Goal: Task Accomplishment & Management: Complete application form

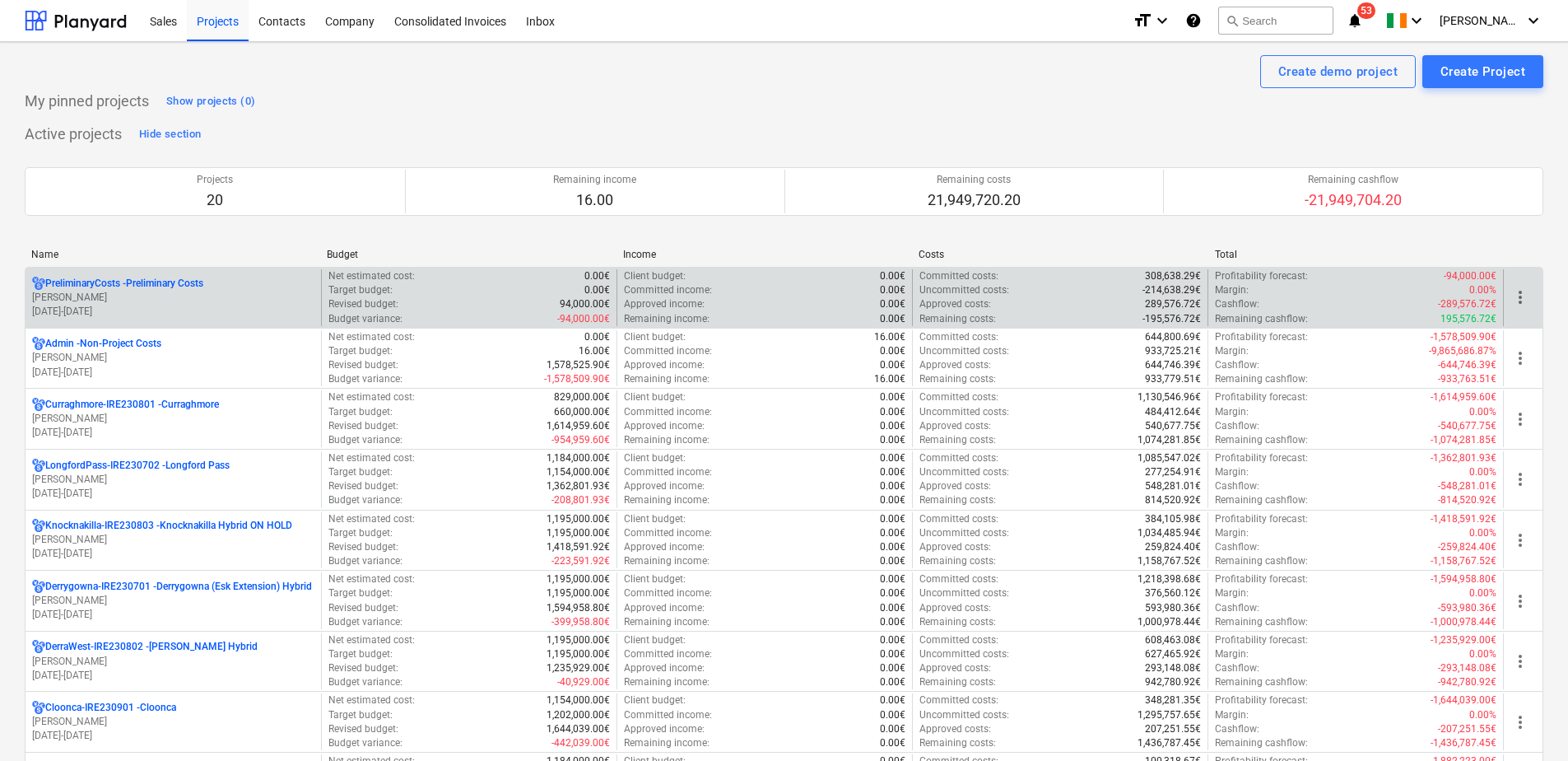
click at [126, 280] on p "PreliminaryCosts - Preliminary Costs" at bounding box center [125, 284] width 158 height 14
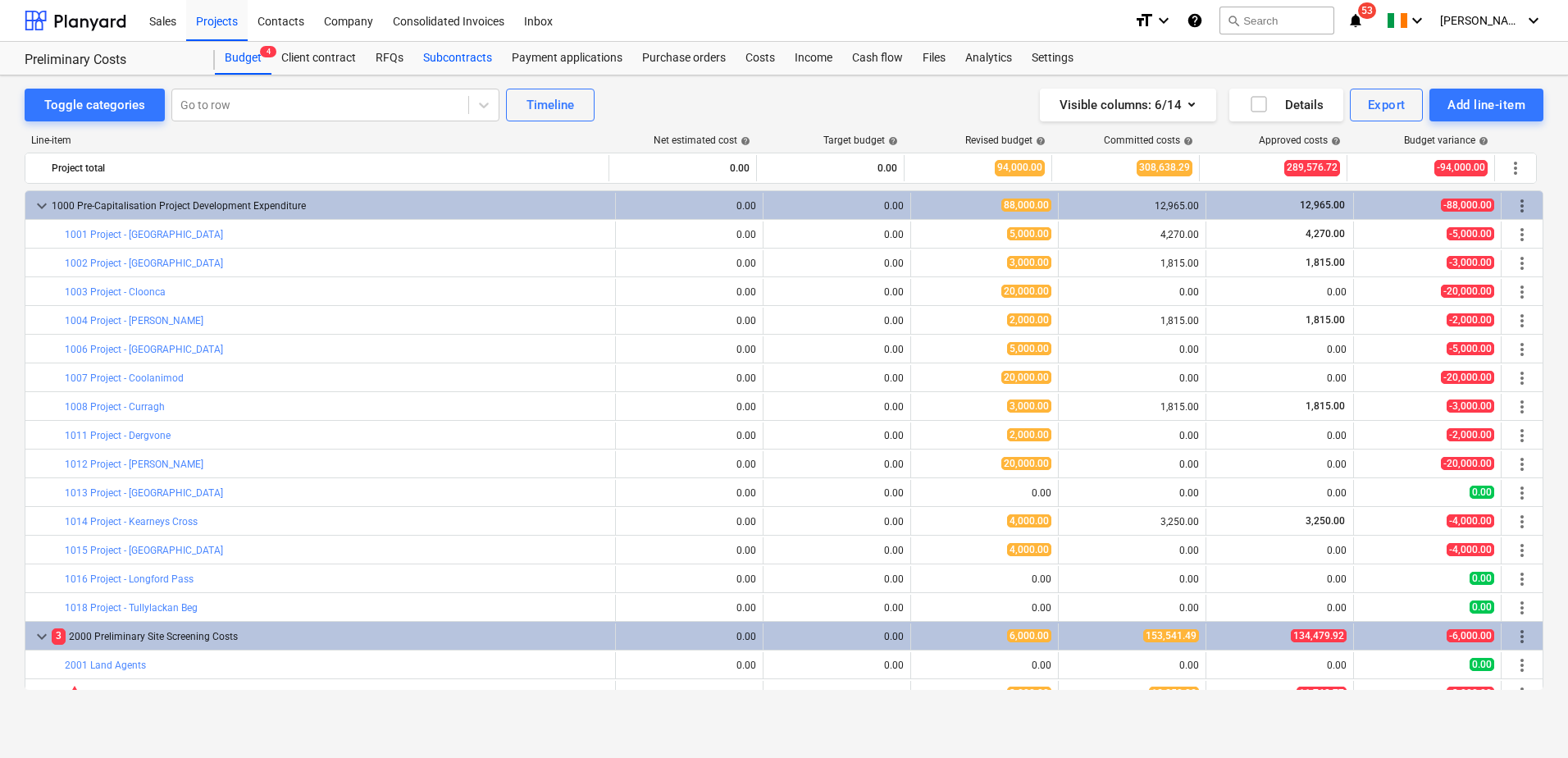
click at [479, 64] on div "Subcontracts" at bounding box center [457, 58] width 89 height 33
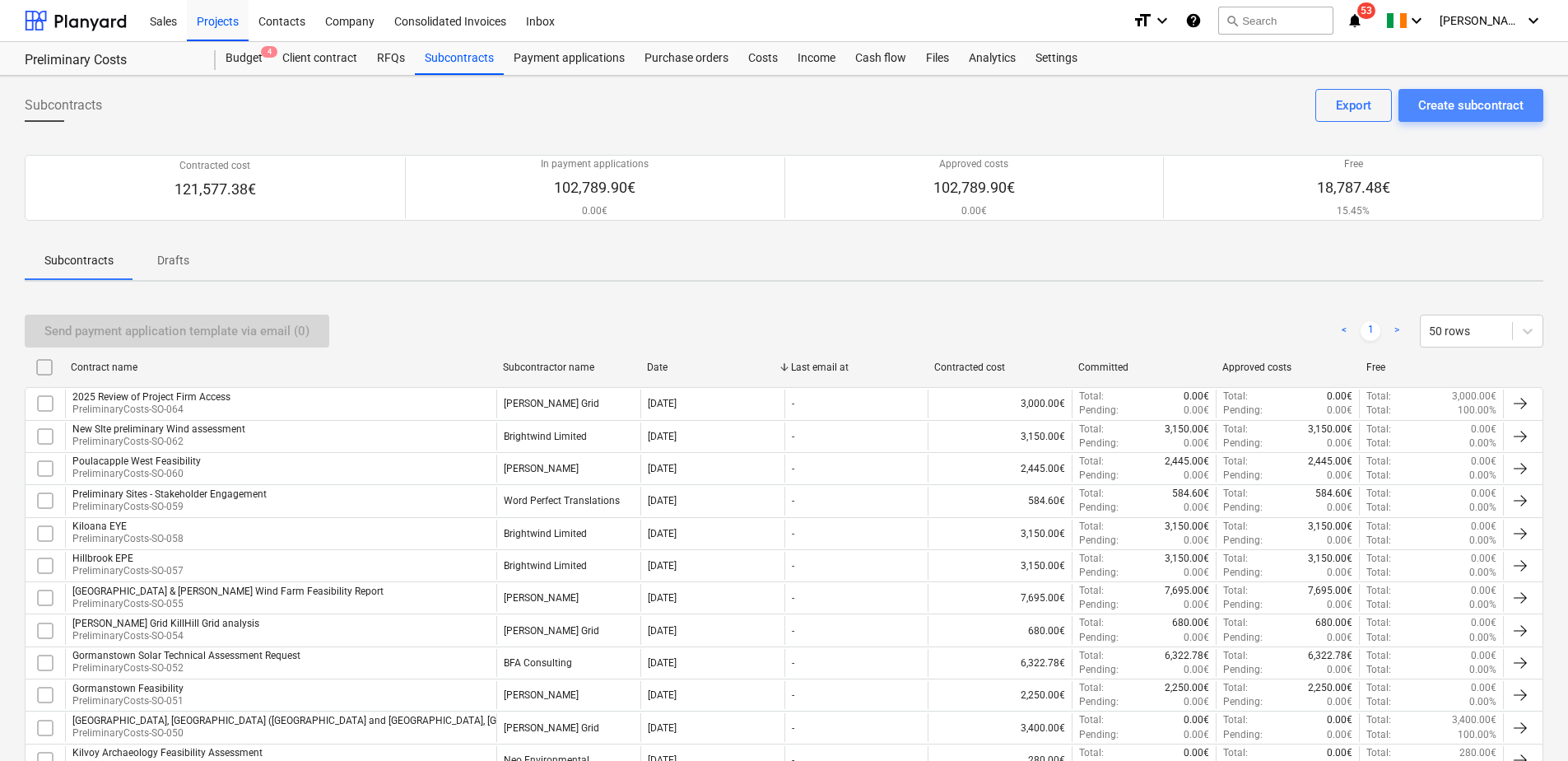
click at [1457, 99] on div "Create subcontract" at bounding box center [1471, 105] width 105 height 21
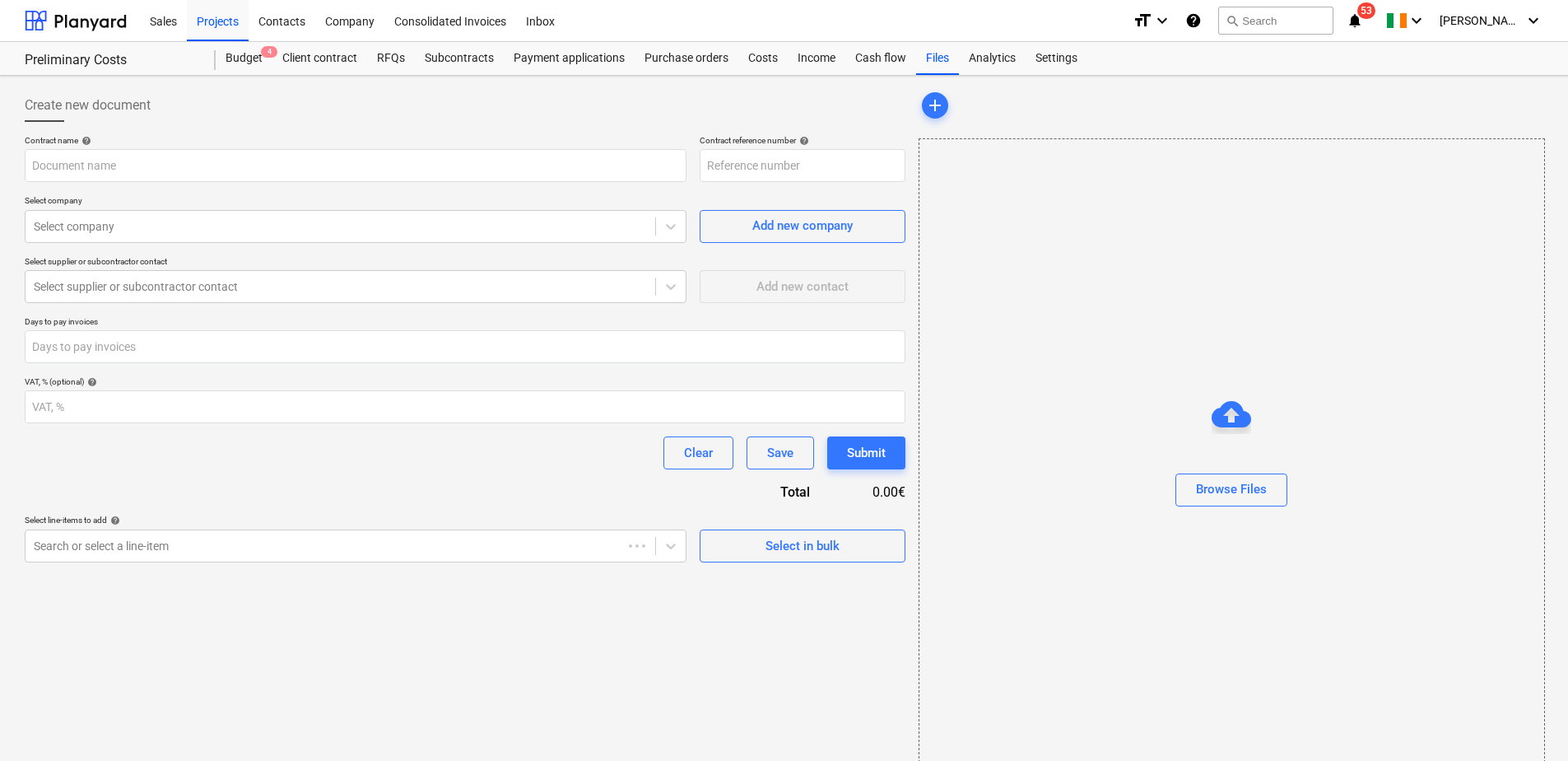
type input "PreliminaryCosts-SO-065"
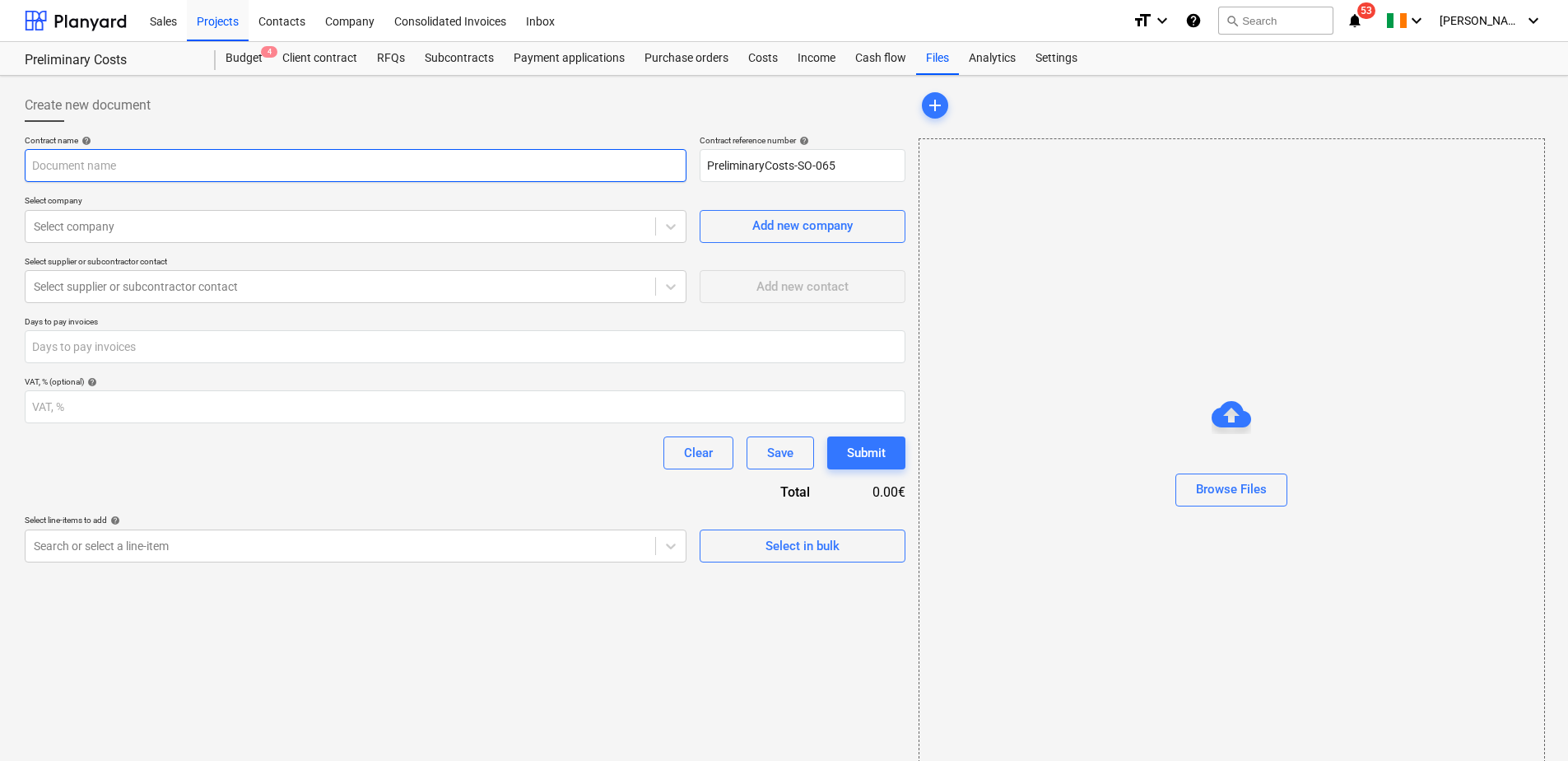
click at [546, 165] on input "text" at bounding box center [356, 165] width 662 height 33
type input "Office Supplies"
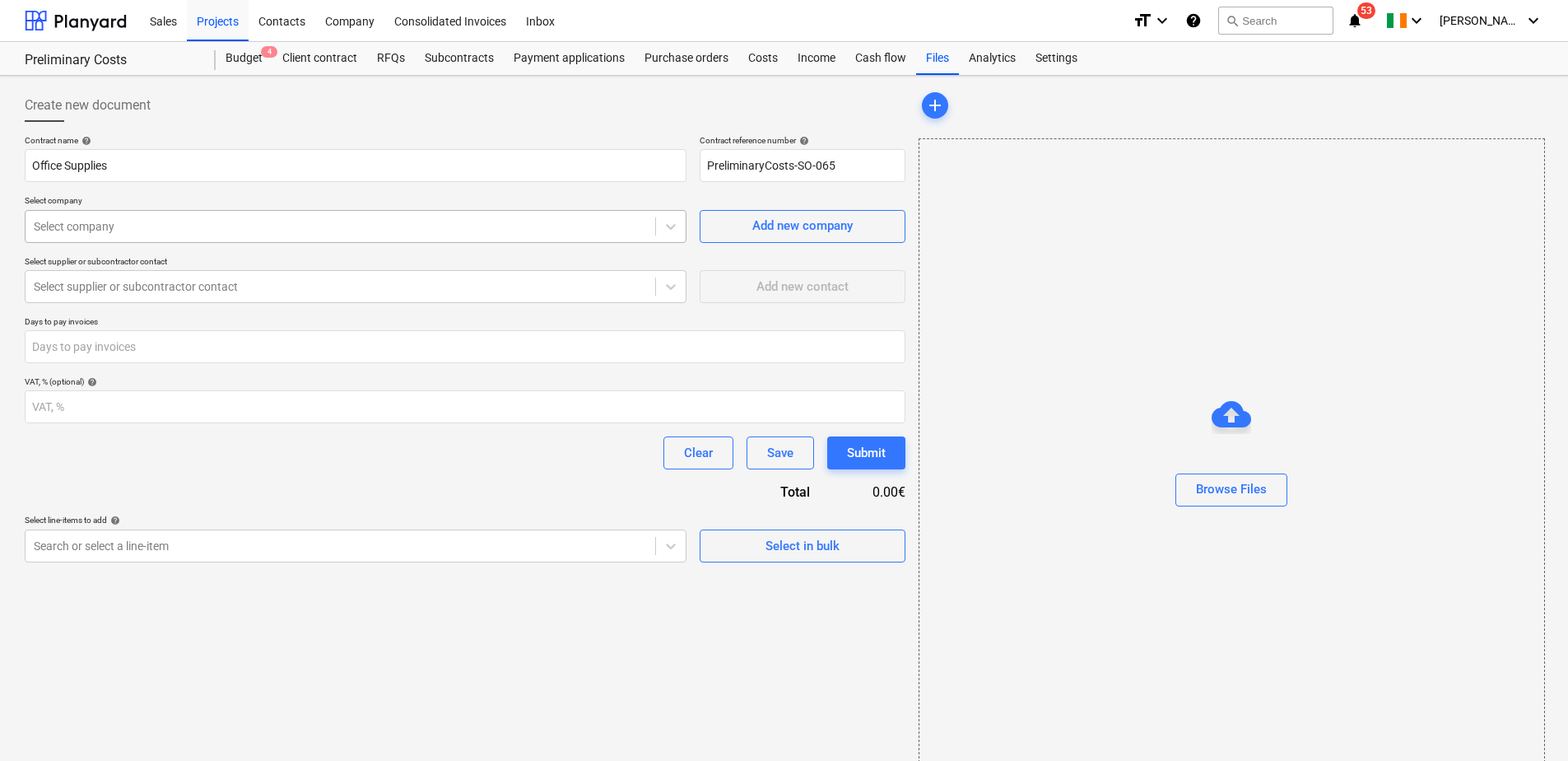
click at [123, 228] on div at bounding box center [340, 226] width 613 height 17
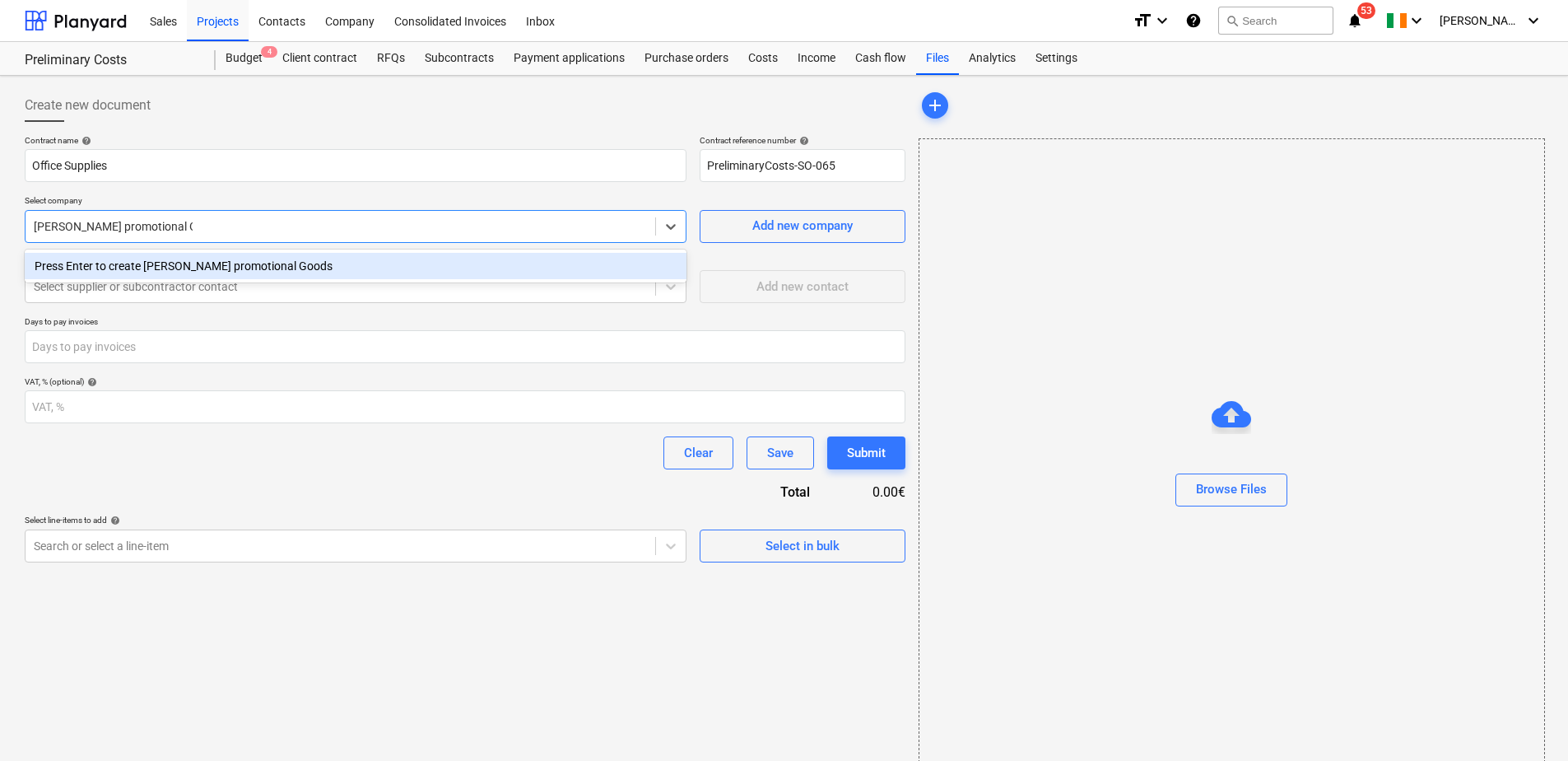
click at [37, 226] on input "[PERSON_NAME] promotional Goods" at bounding box center [113, 226] width 159 height 13
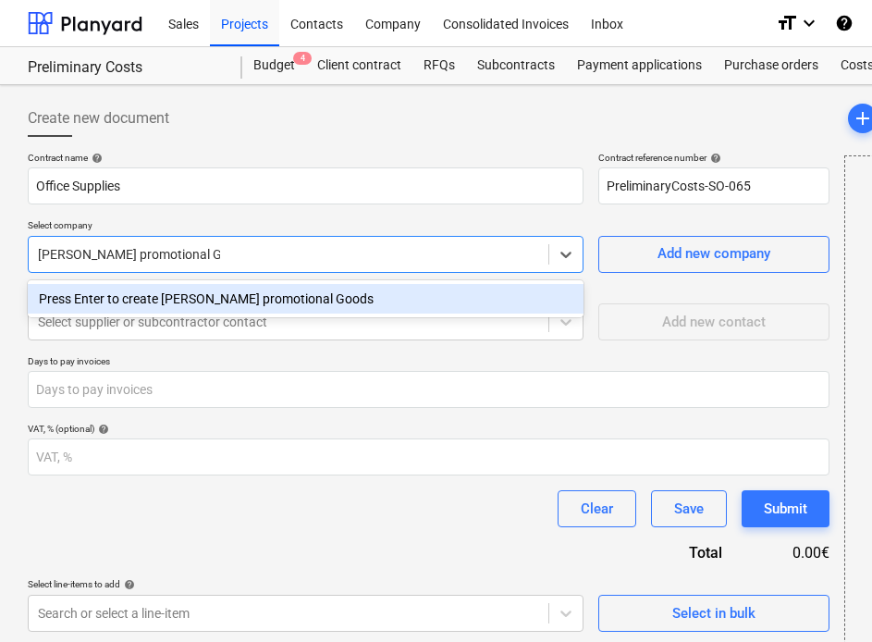
type input "[PERSON_NAME] promotional Goods"
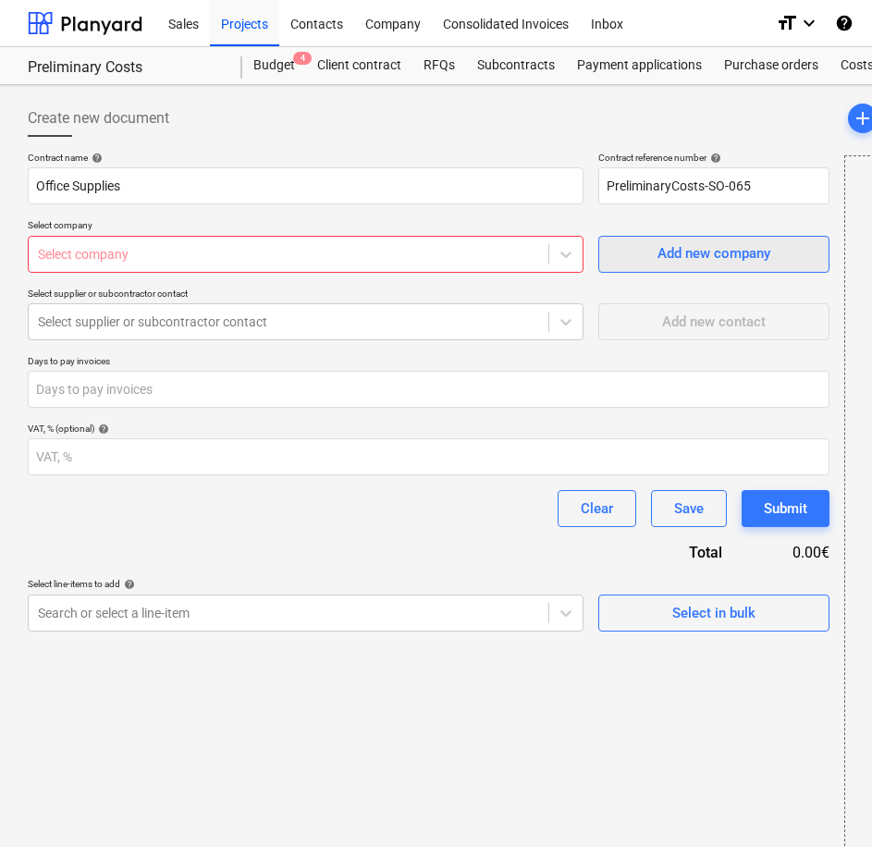
click at [679, 246] on div "Add new company" at bounding box center [714, 253] width 113 height 24
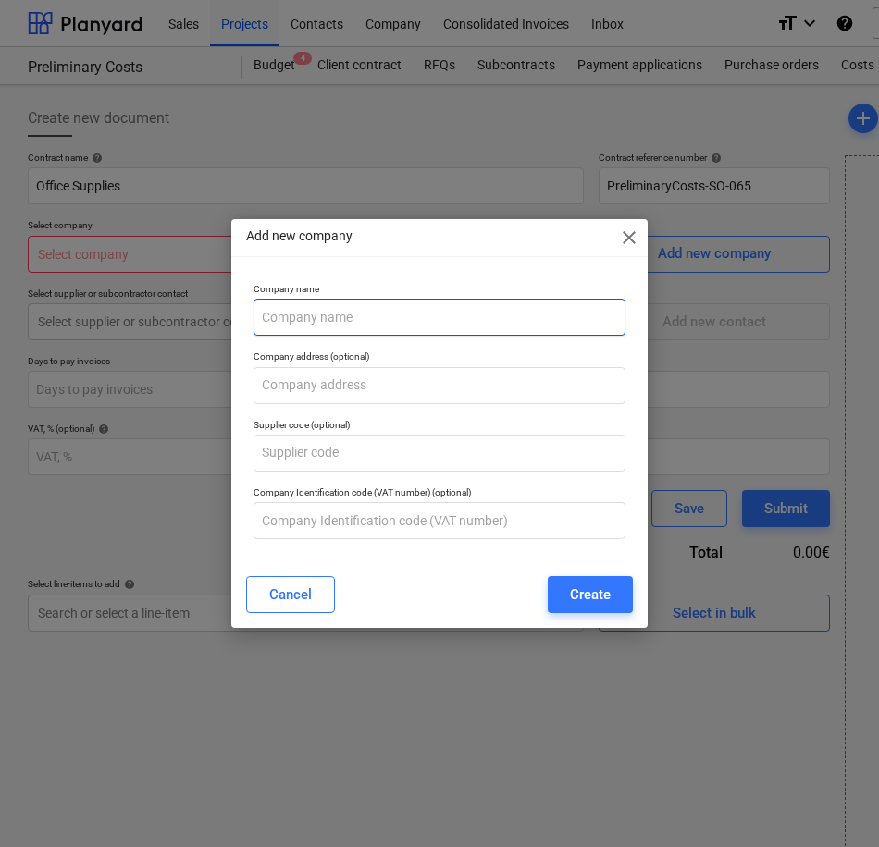
click at [343, 320] on input "text" at bounding box center [440, 317] width 372 height 37
click at [374, 314] on input "[PERSON_NAME] Promotonal Goods" at bounding box center [440, 317] width 372 height 37
type input "[PERSON_NAME] Promotional Goods"
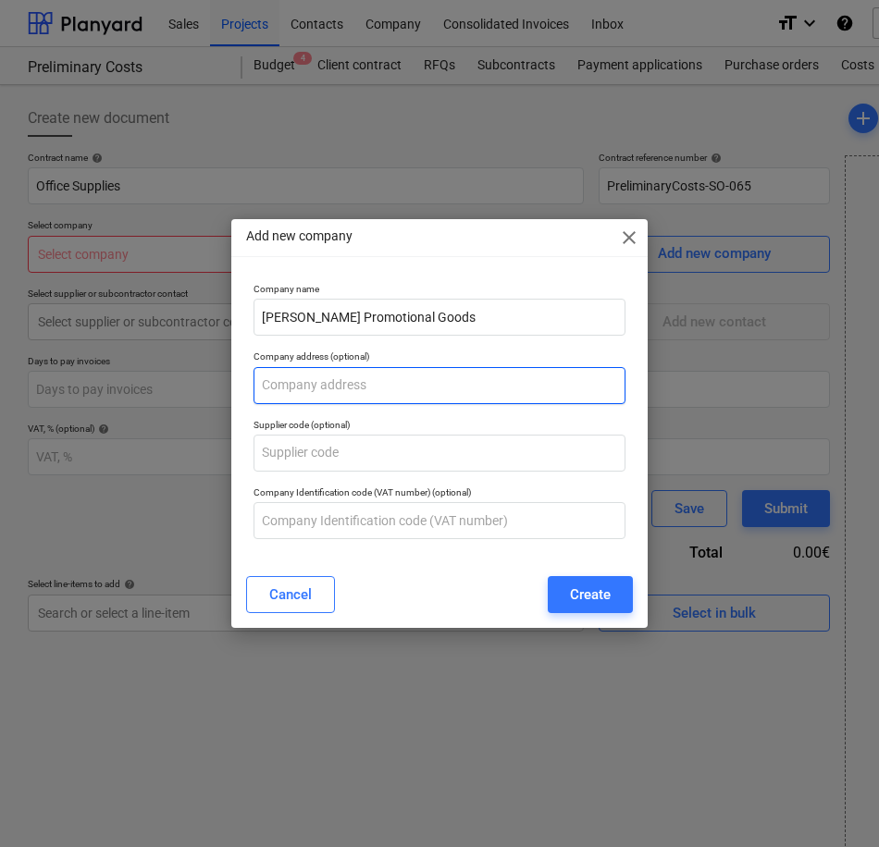
click at [332, 390] on input "text" at bounding box center [440, 385] width 372 height 37
paste input "U"
click at [319, 387] on input "text" at bounding box center [440, 385] width 372 height 37
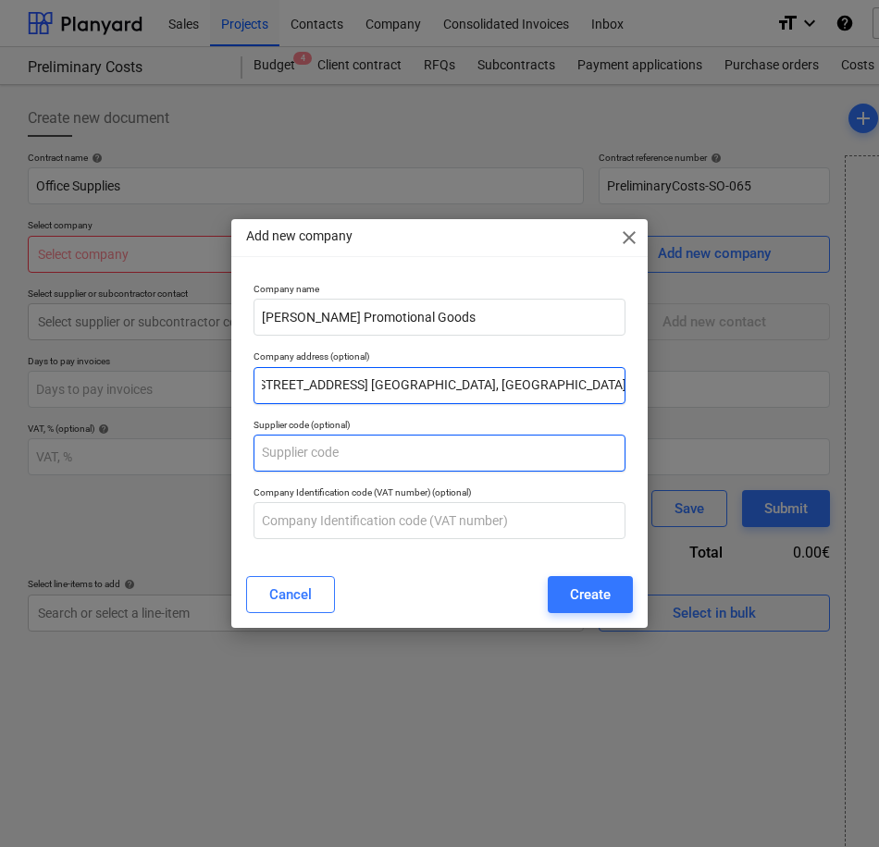
type input "[STREET_ADDRESS] [GEOGRAPHIC_DATA], [GEOGRAPHIC_DATA]"
click at [315, 462] on input "text" at bounding box center [440, 453] width 372 height 37
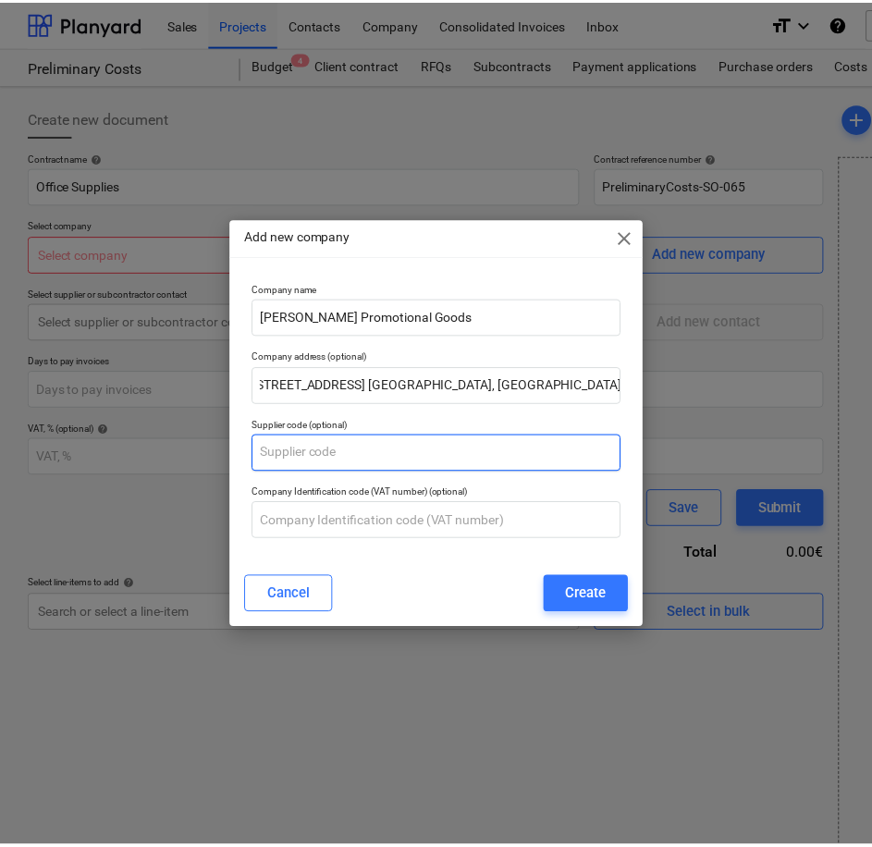
scroll to position [0, 0]
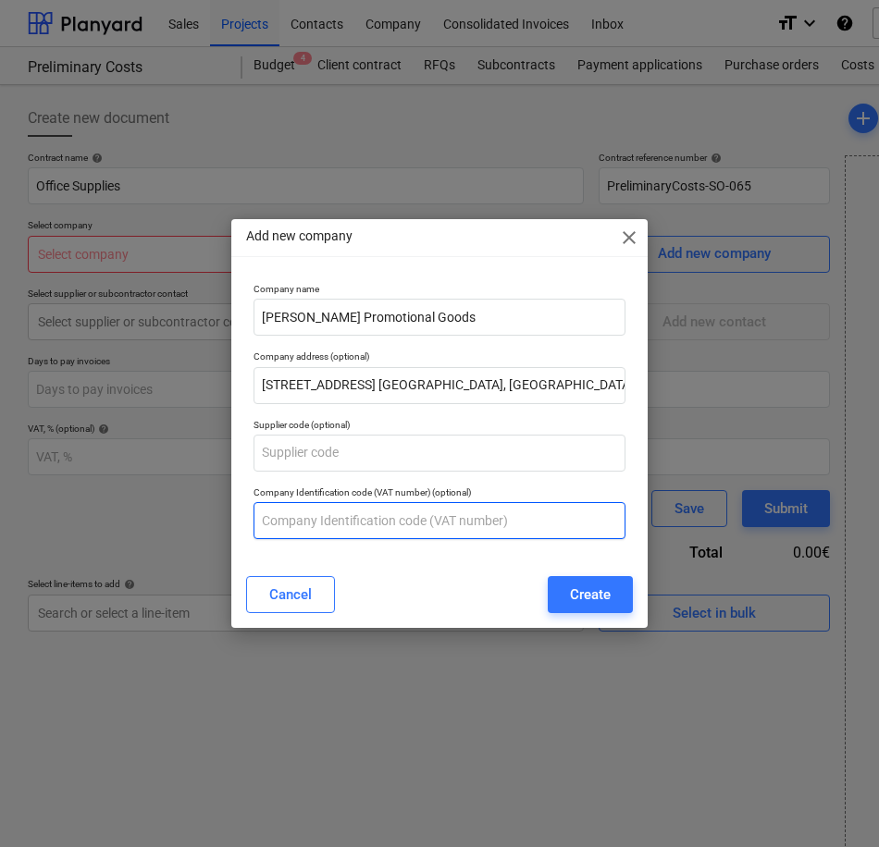
click at [282, 516] on input "text" at bounding box center [440, 520] width 372 height 37
type input "554505 or (3320176EH)"
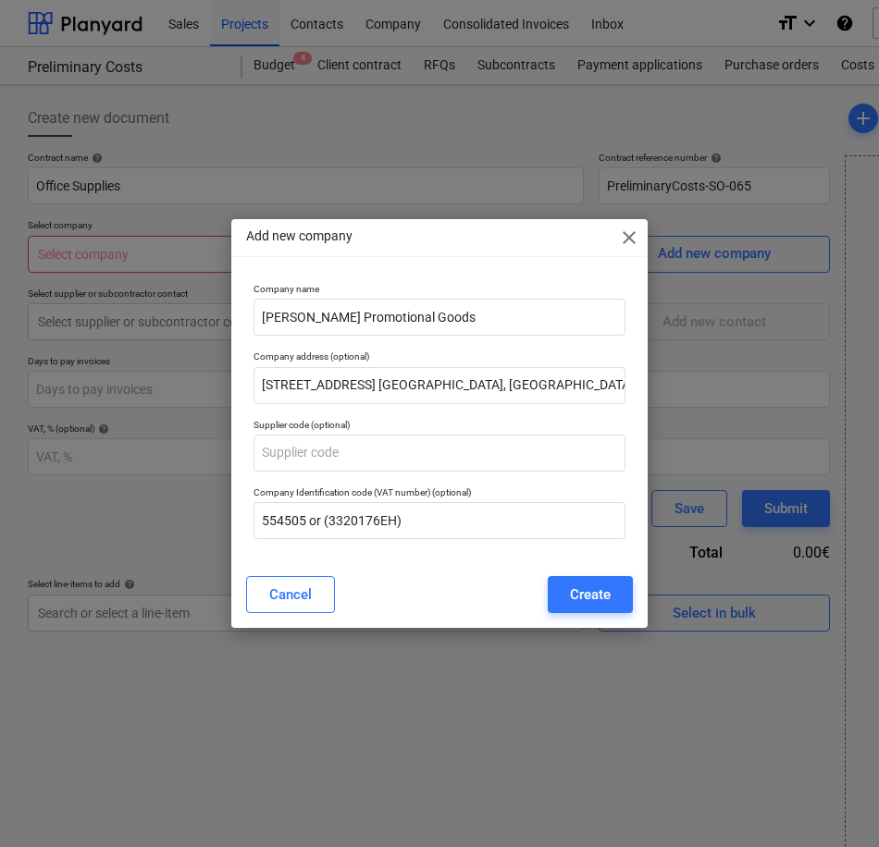
click at [604, 587] on div "Create" at bounding box center [590, 595] width 41 height 24
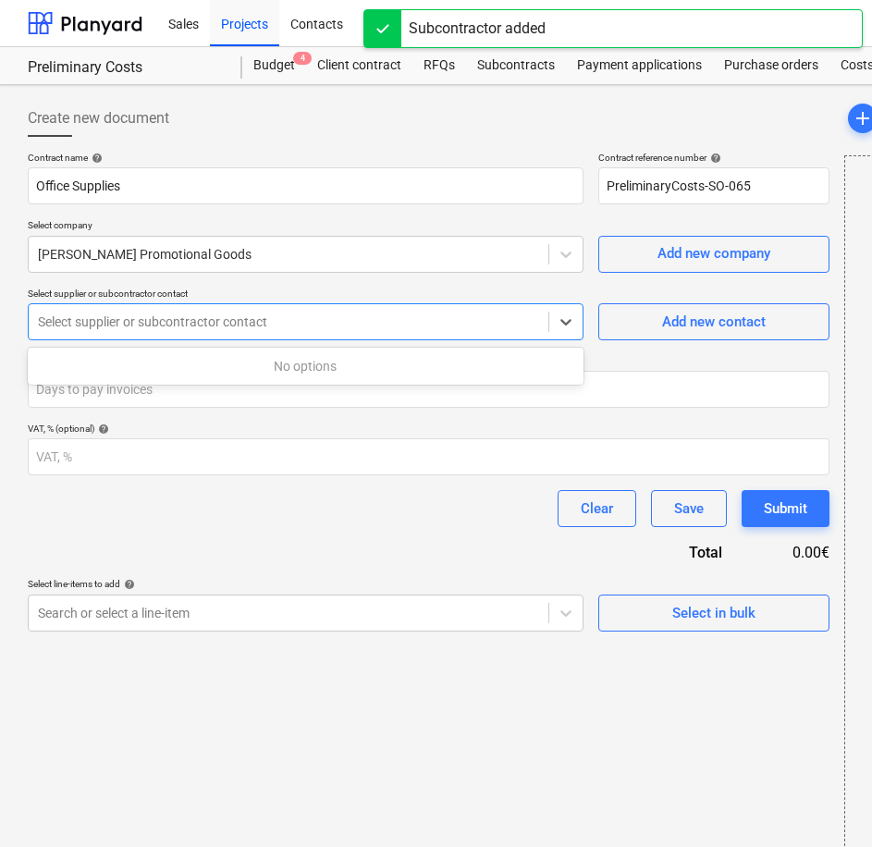
click at [183, 321] on div at bounding box center [288, 322] width 501 height 19
click at [752, 314] on div "Add new contact" at bounding box center [714, 322] width 104 height 24
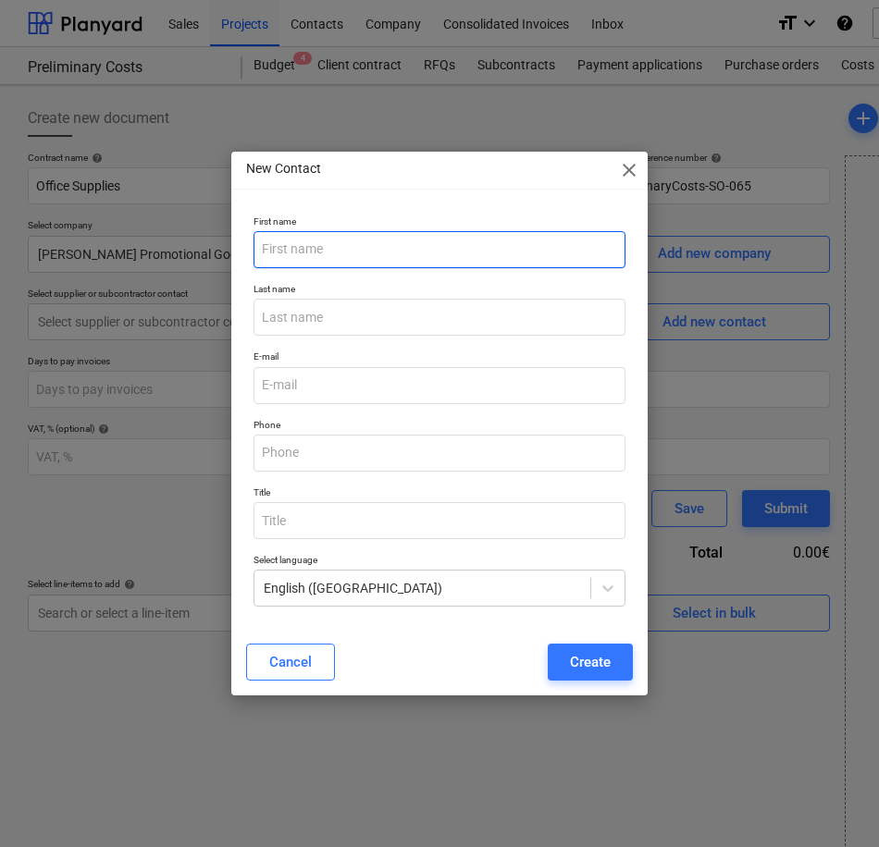
click at [316, 250] on input "text" at bounding box center [440, 249] width 372 height 37
click at [319, 249] on input "text" at bounding box center [440, 249] width 372 height 37
type input "[PERSON_NAME]"
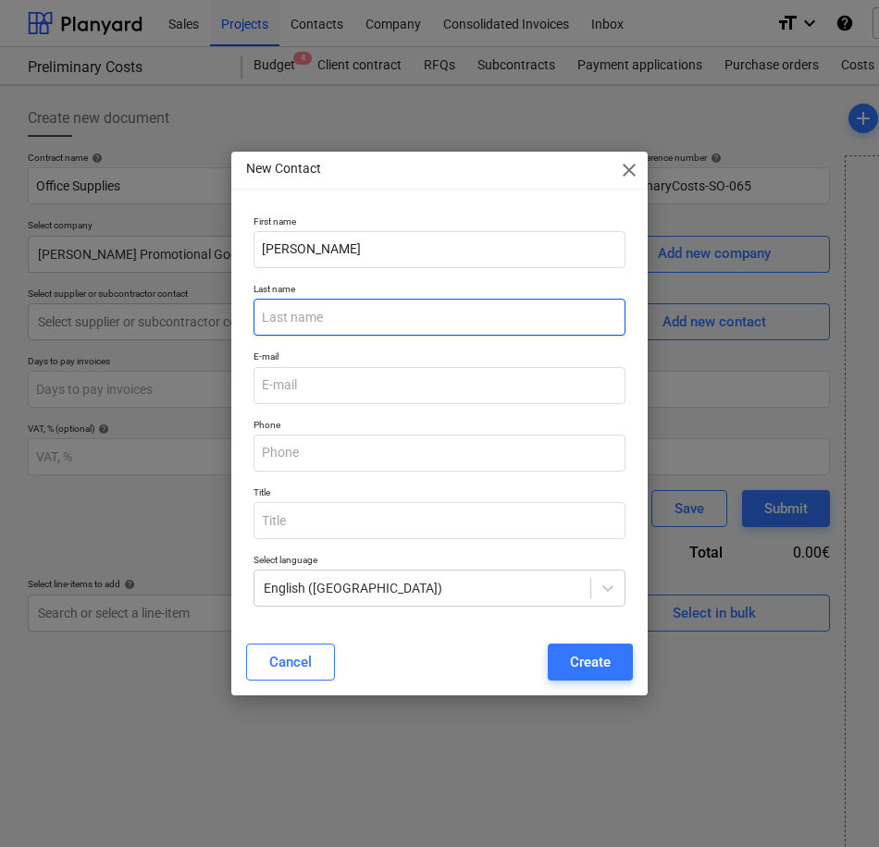
click at [565, 318] on input "text" at bounding box center [440, 317] width 372 height 37
type input "[PERSON_NAME]"
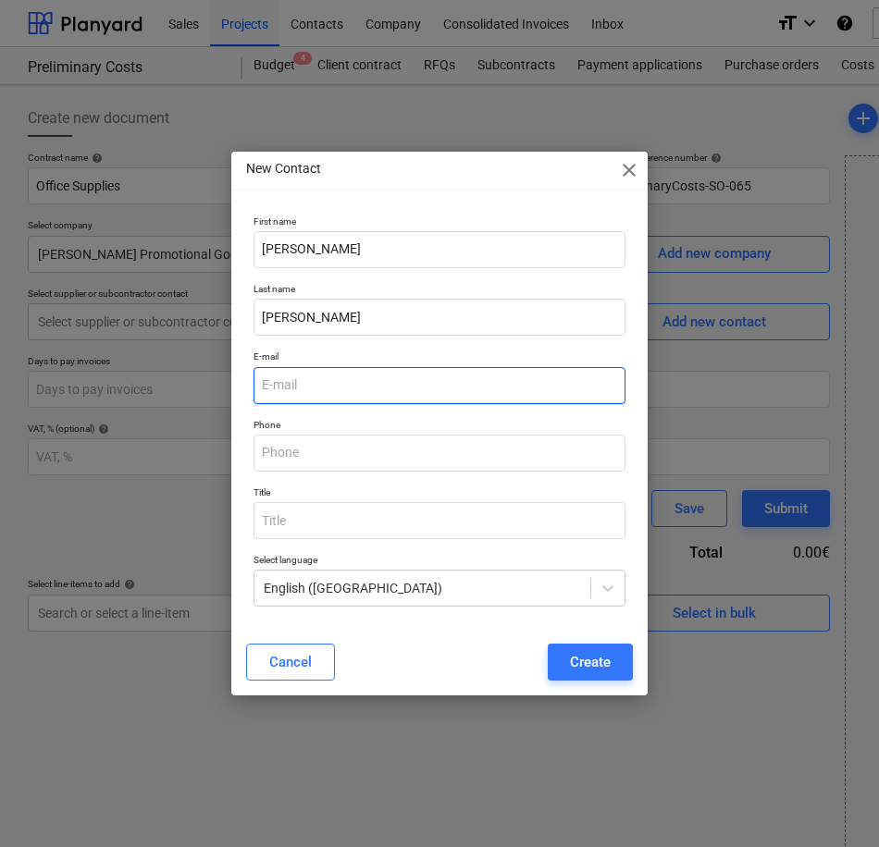
click at [402, 395] on input "email" at bounding box center [440, 385] width 372 height 37
click at [313, 386] on input "email" at bounding box center [440, 385] width 372 height 37
paste input "[PERSON_NAME][EMAIL_ADDRESS][DOMAIN_NAME]"
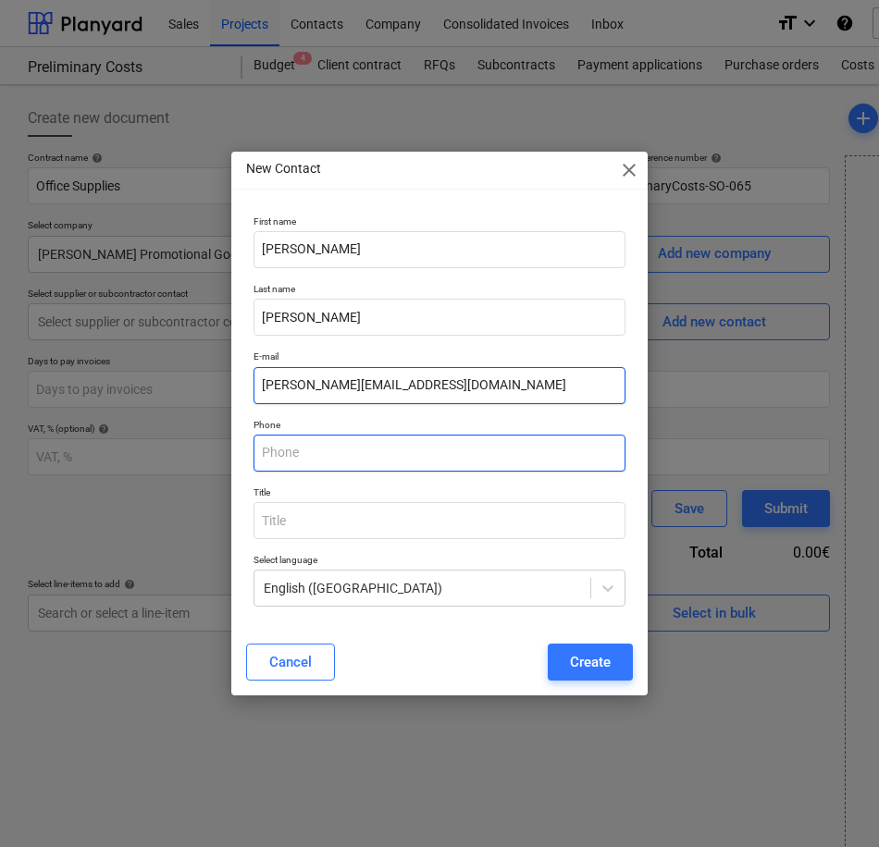
type input "[PERSON_NAME][EMAIL_ADDRESS][DOMAIN_NAME]"
click at [299, 451] on input "text" at bounding box center [440, 453] width 372 height 37
click at [441, 458] on input "text" at bounding box center [440, 453] width 372 height 37
paste input "Ph [PHONE_NUMBER]"
drag, startPoint x: 280, startPoint y: 453, endPoint x: 165, endPoint y: 451, distance: 115.7
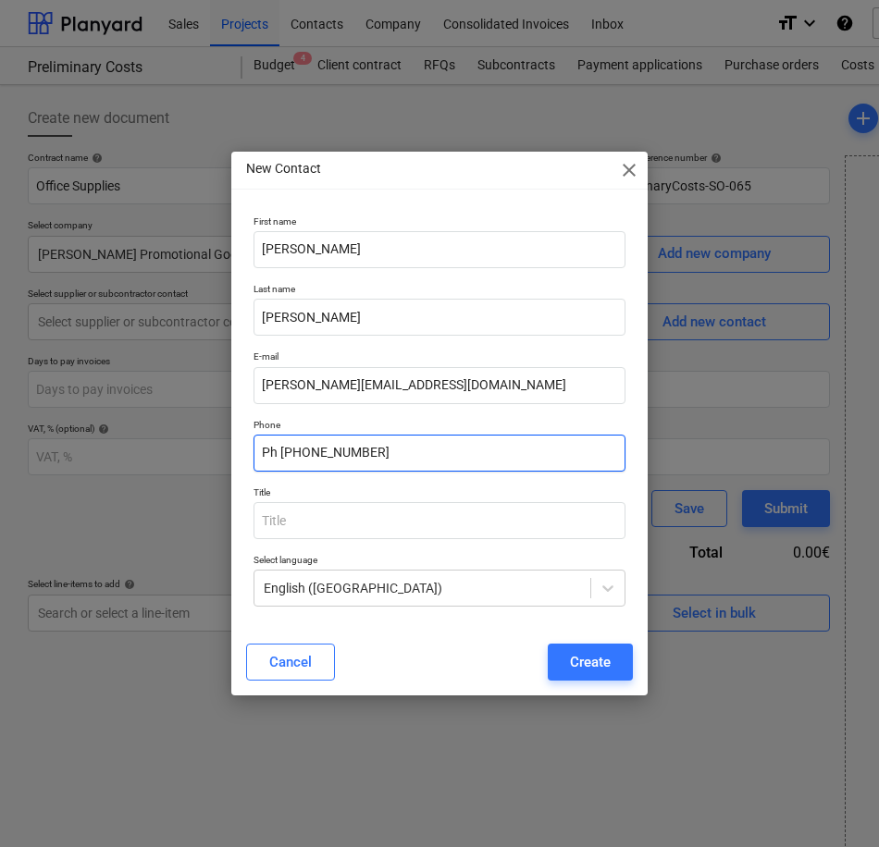
click at [165, 451] on div "New Contact close First name [PERSON_NAME] Last name [PERSON_NAME] E-mail [PERS…" at bounding box center [439, 423] width 879 height 847
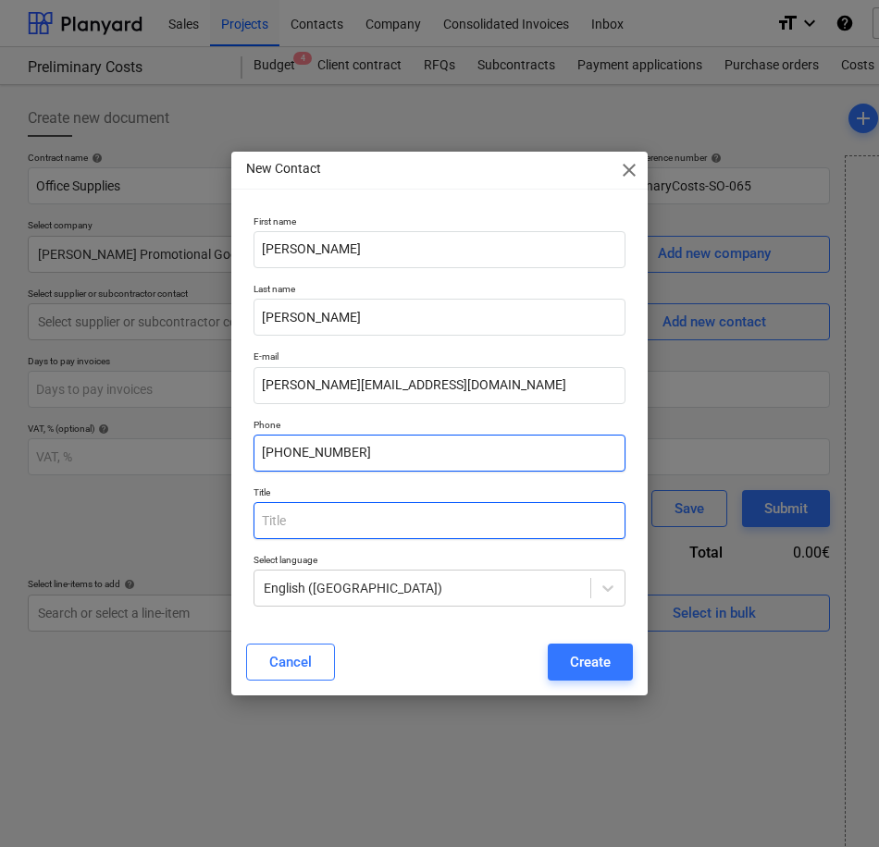
type input "[PHONE_NUMBER]"
click at [309, 520] on input "text" at bounding box center [440, 520] width 372 height 37
click at [353, 516] on input "text" at bounding box center [440, 520] width 372 height 37
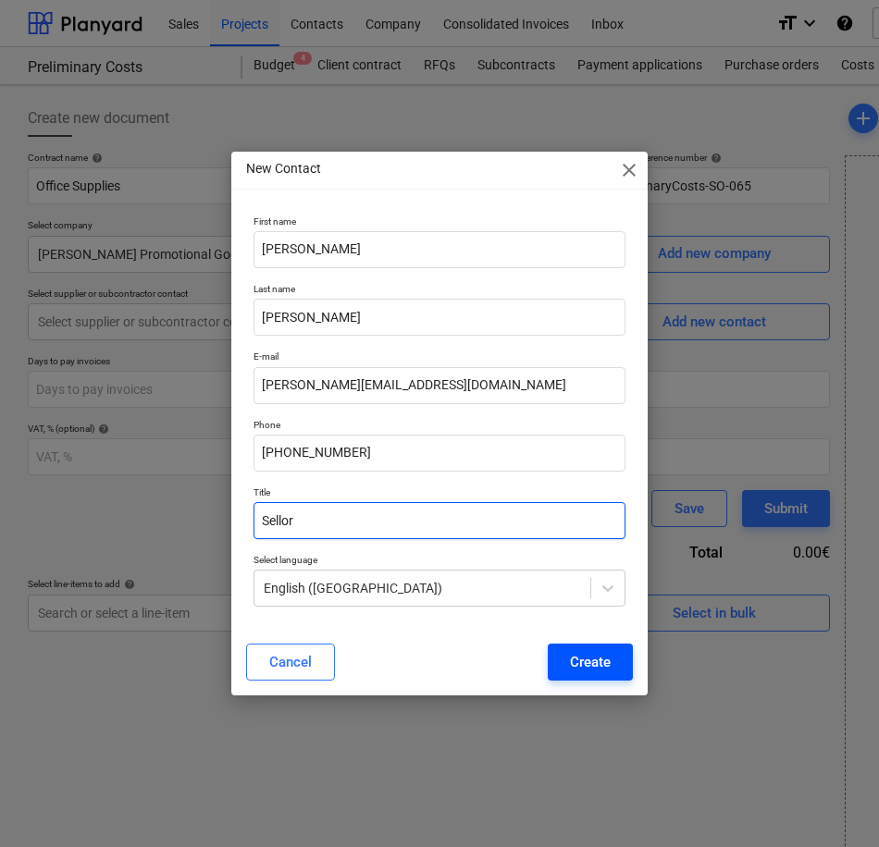
type input "Sellor"
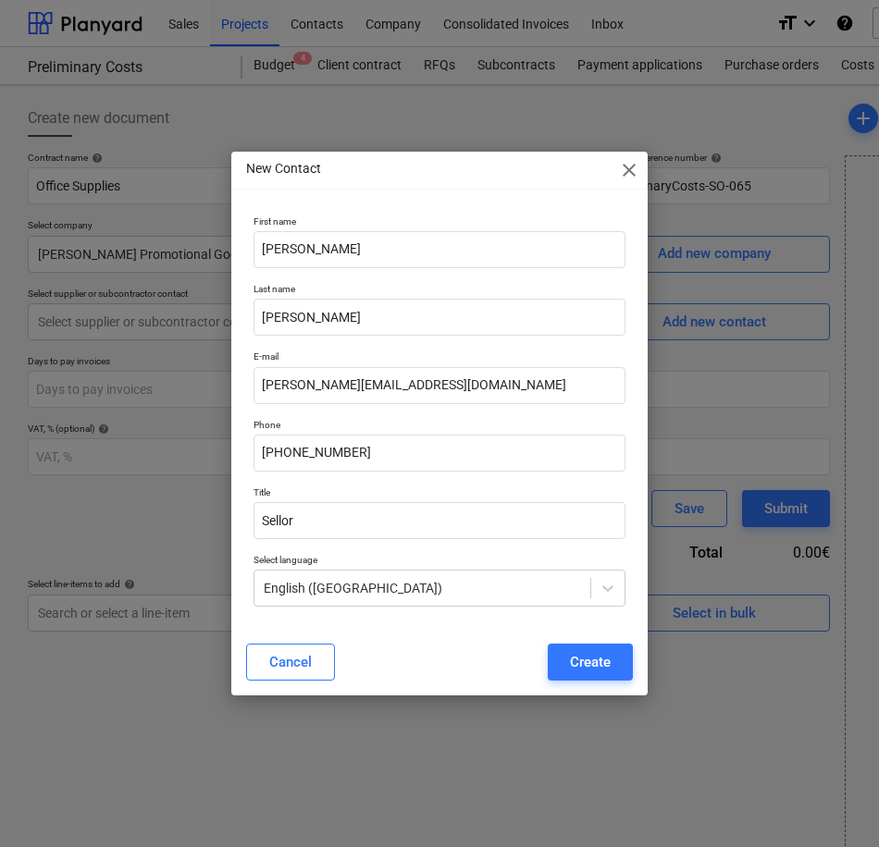
click at [597, 667] on div "Create" at bounding box center [590, 662] width 41 height 24
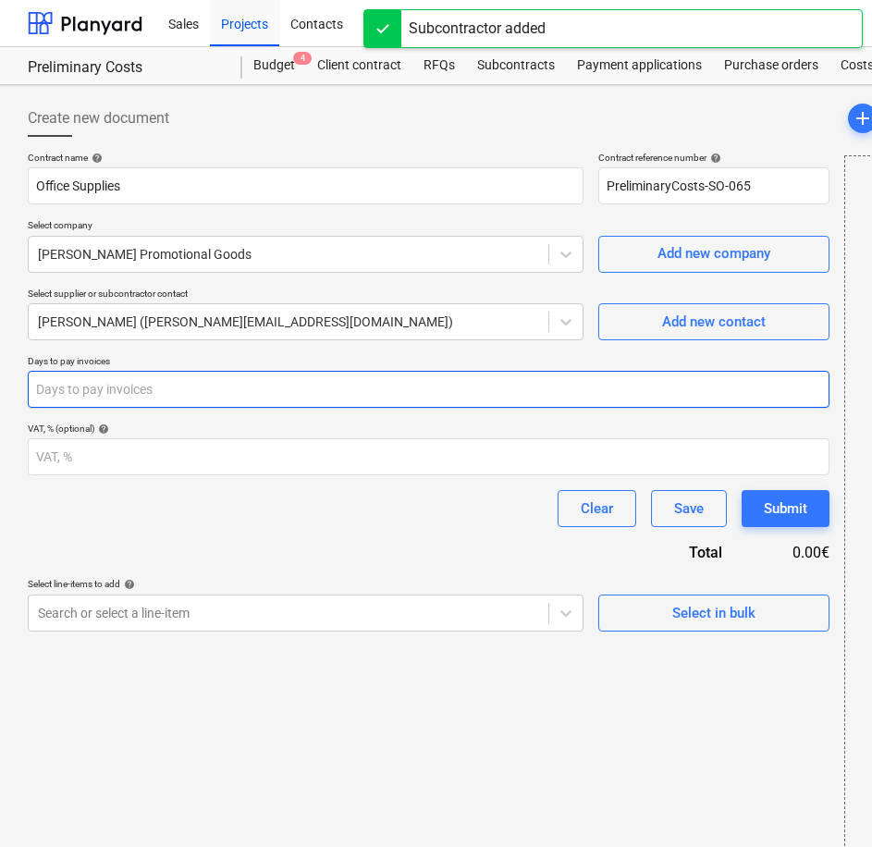
click at [204, 382] on input "number" at bounding box center [429, 389] width 802 height 37
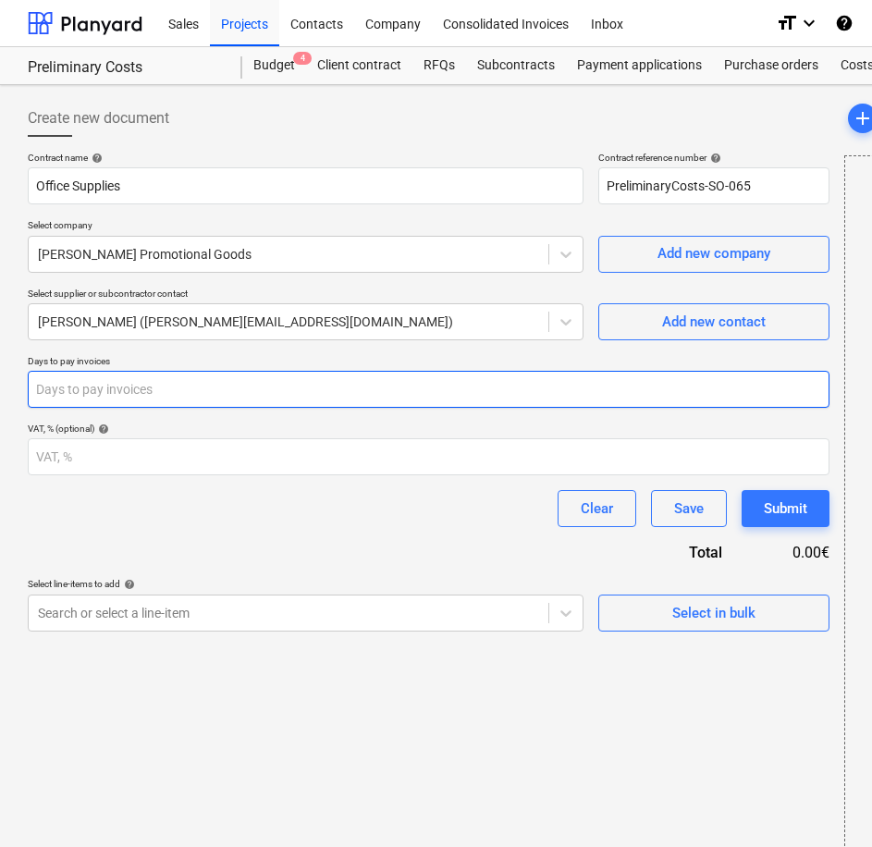
click at [191, 398] on input "number" at bounding box center [429, 389] width 802 height 37
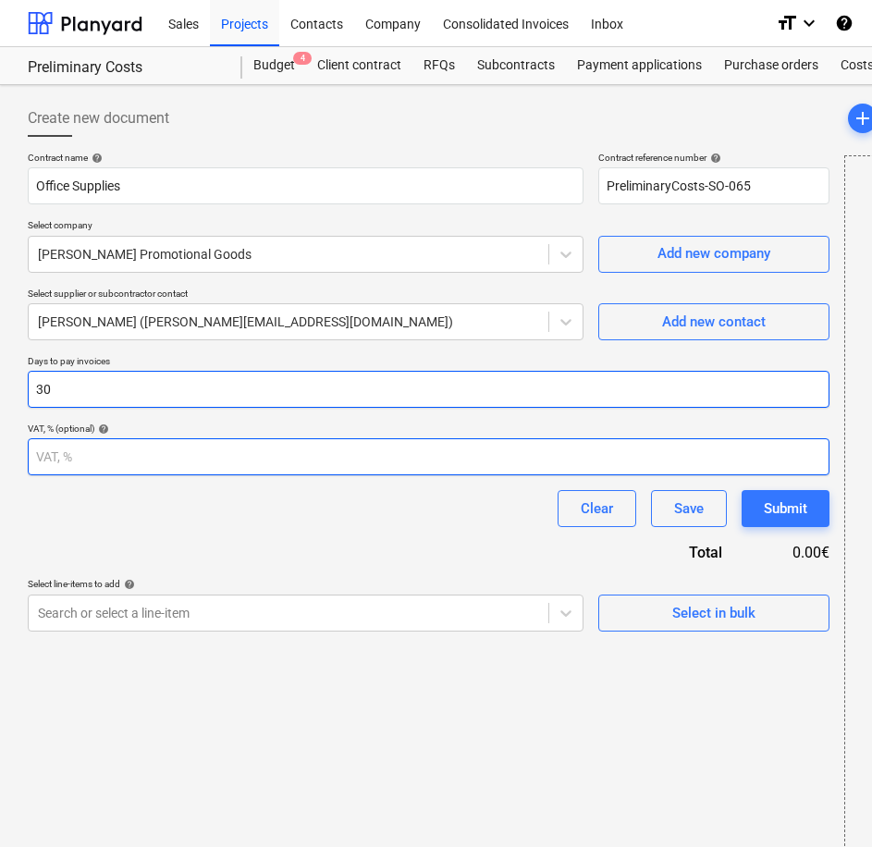
type input "30"
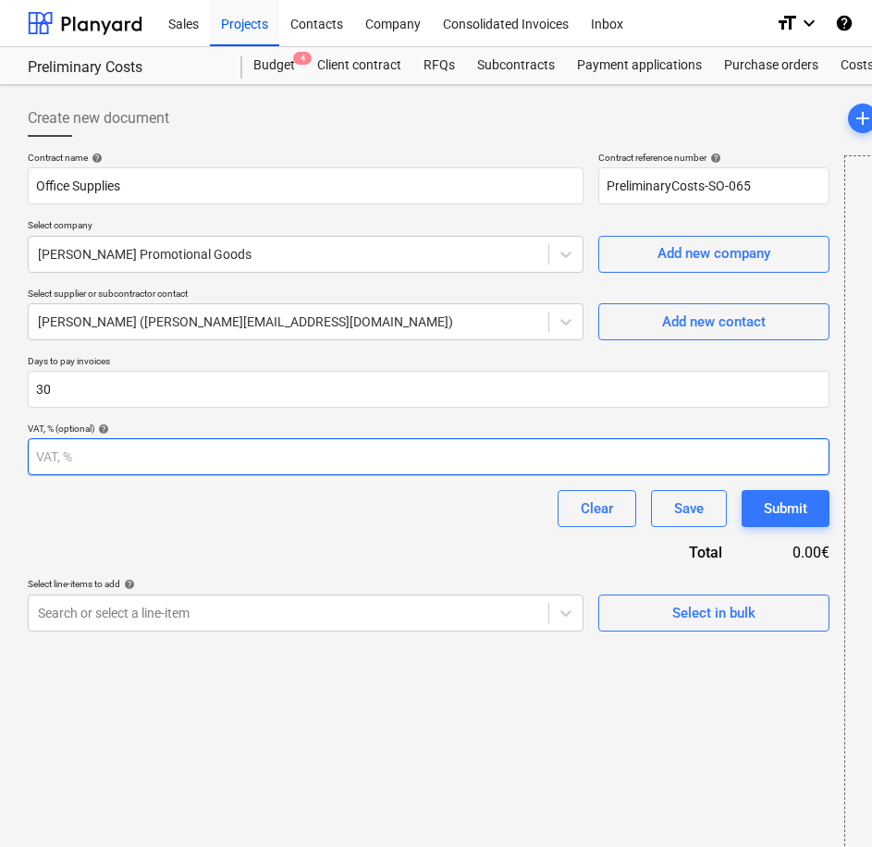
click at [179, 470] on input "number" at bounding box center [429, 457] width 802 height 37
type input "23"
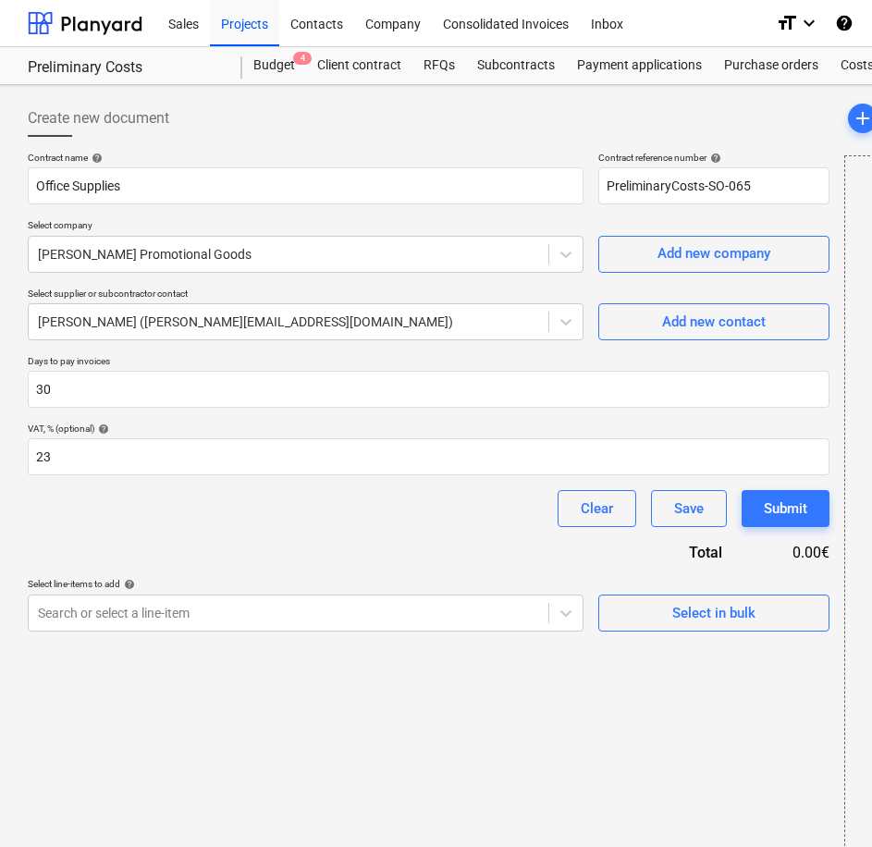
click at [224, 555] on div "Contract name help Office Supplies Contract reference number help PreliminaryCo…" at bounding box center [429, 392] width 802 height 480
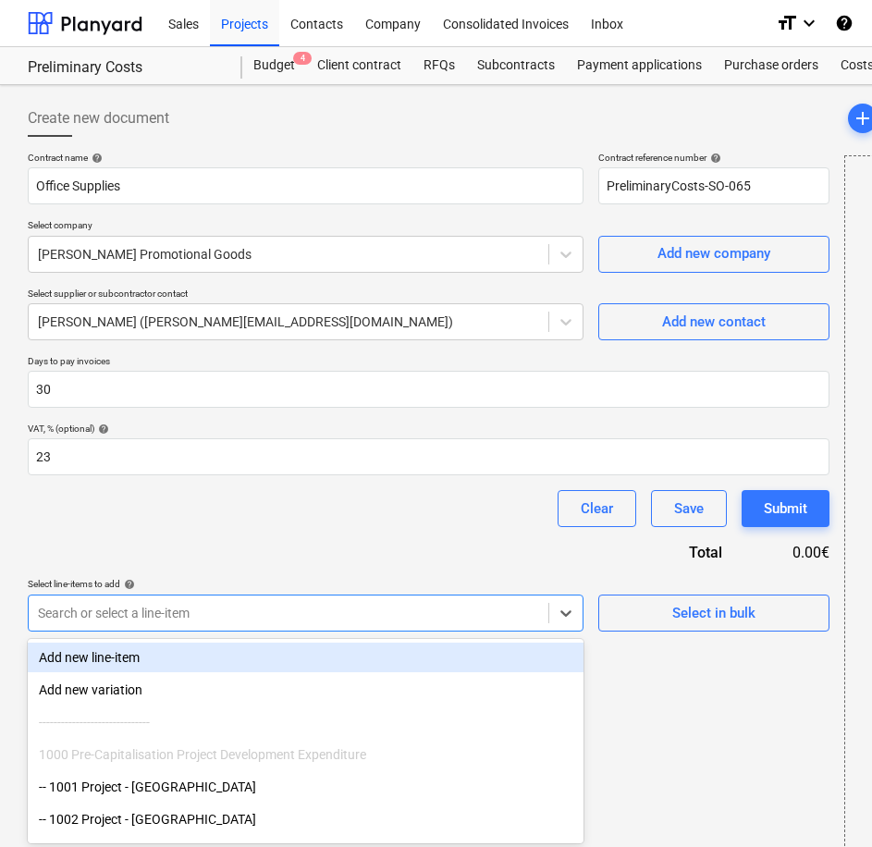
click at [515, 611] on body "Sales Projects Contacts Company Consolidated Invoices Inbox format_size keyboar…" at bounding box center [436, 423] width 872 height 847
click at [120, 655] on div "Add new line-item" at bounding box center [306, 658] width 556 height 30
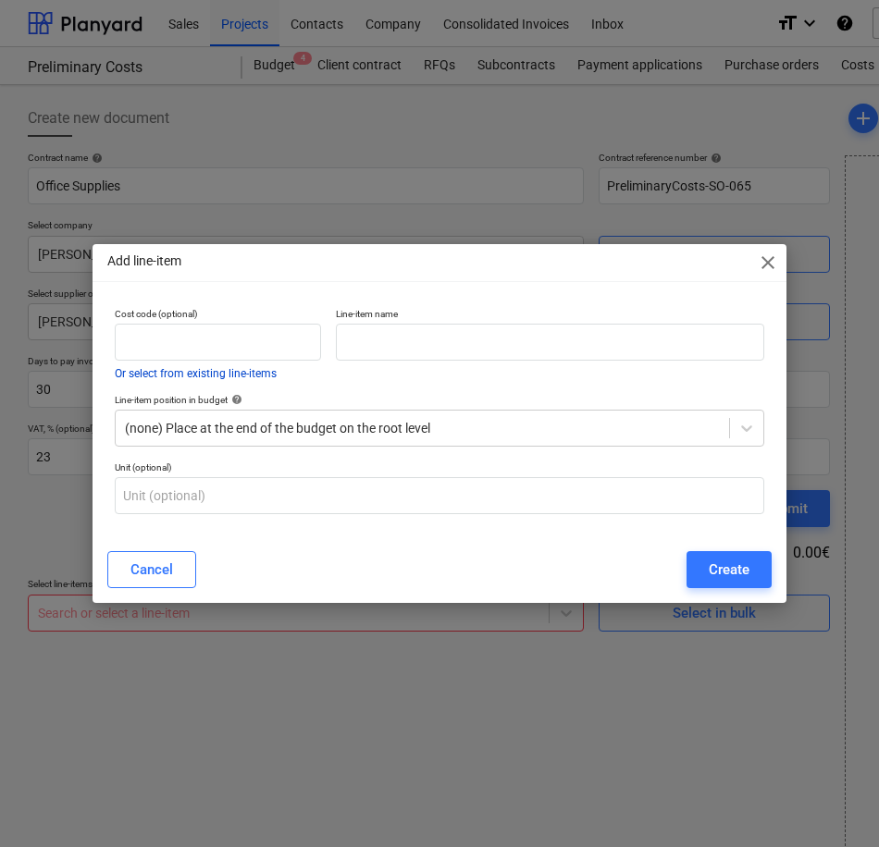
click at [261, 372] on button "Or select from existing line-items" at bounding box center [196, 373] width 162 height 11
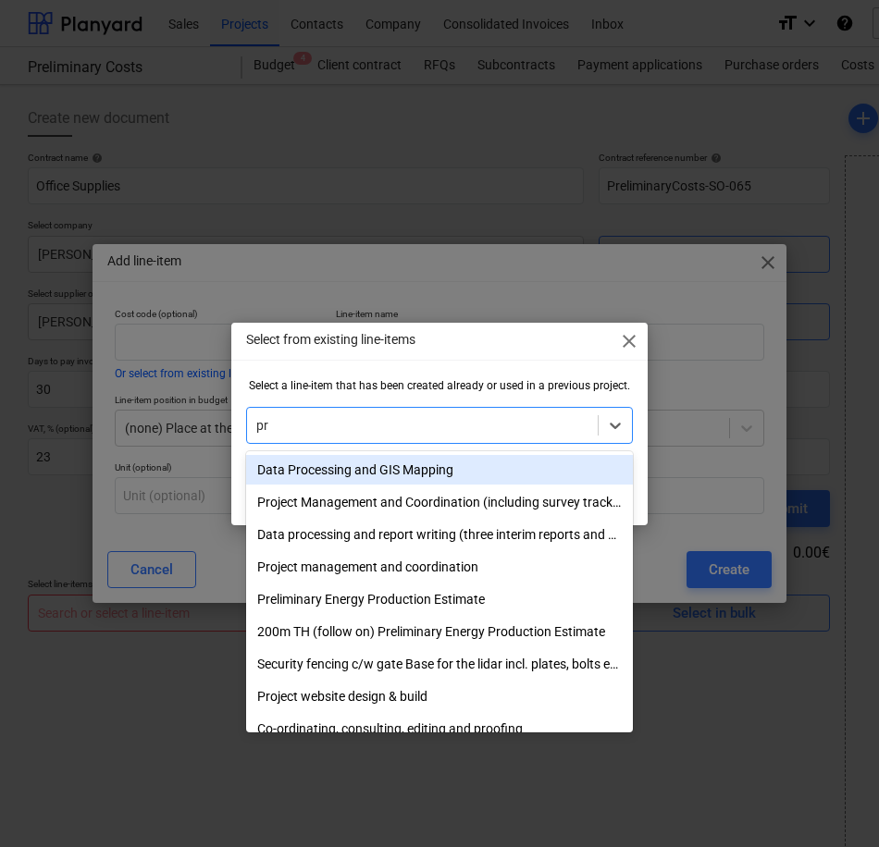
type input "p"
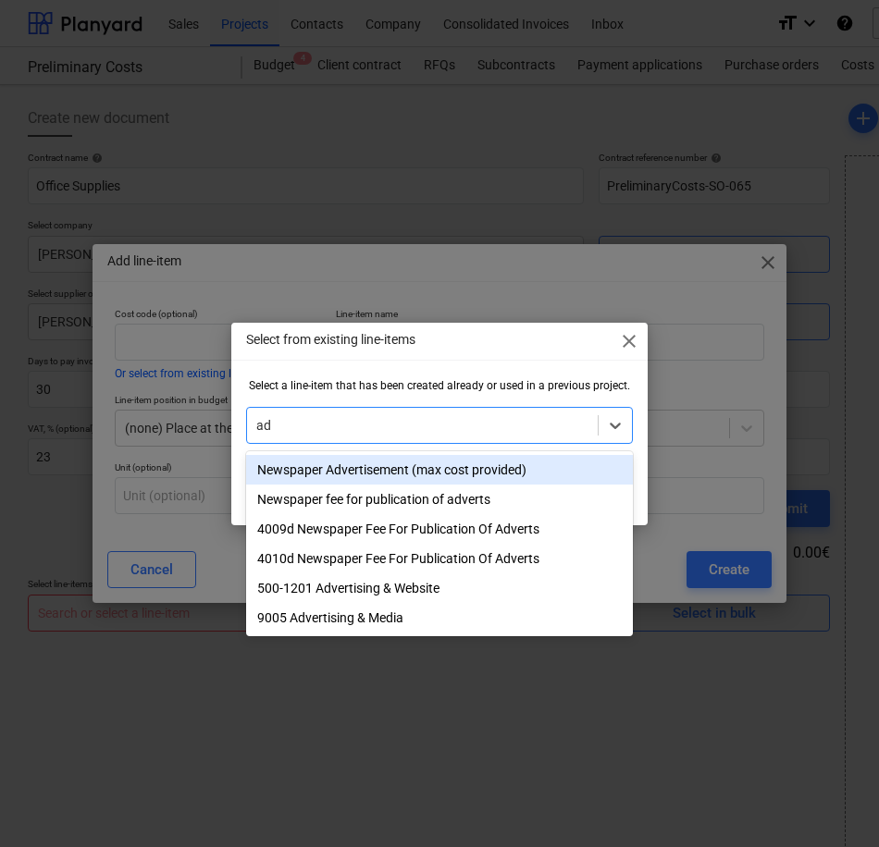
type input "a"
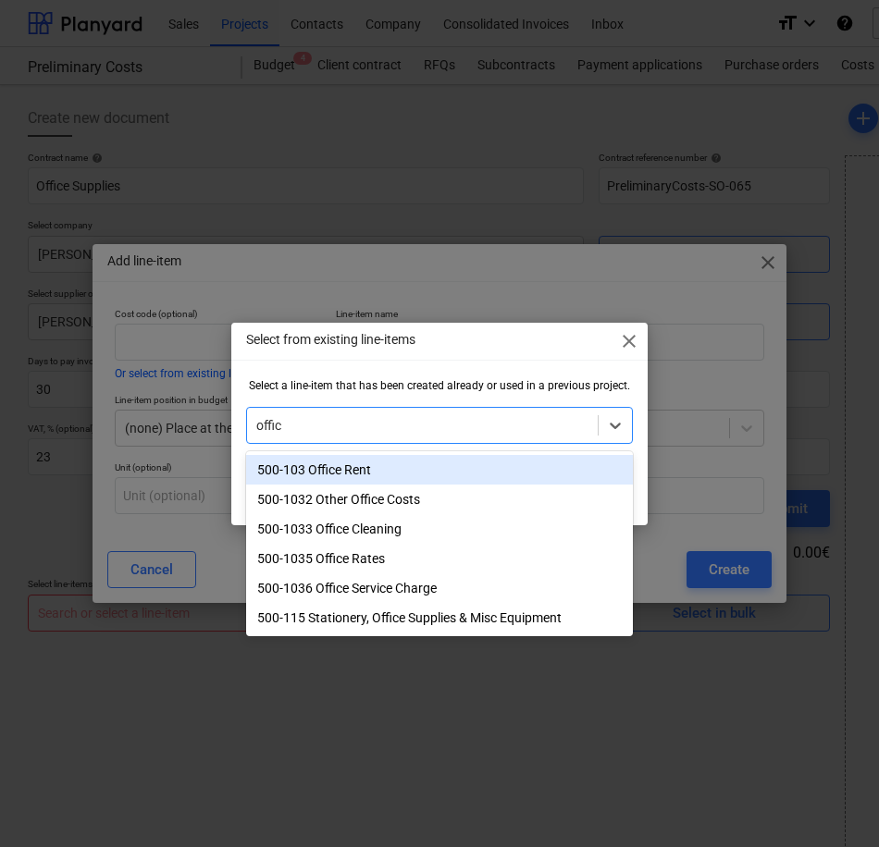
type input "office"
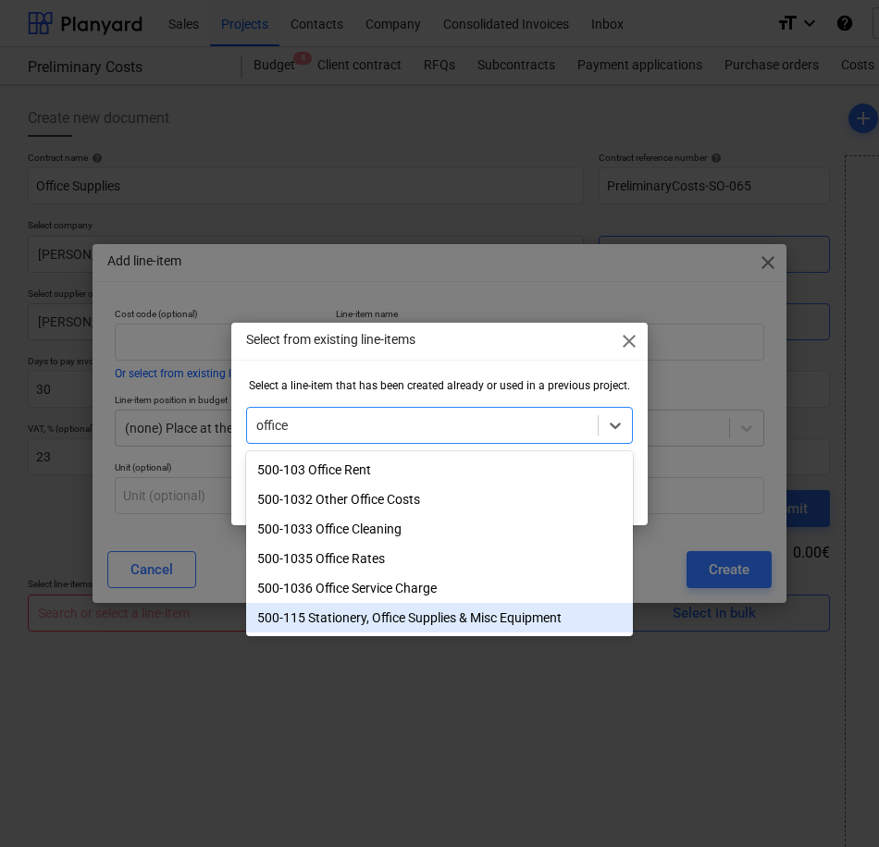
click at [353, 617] on div "500-115 Stationery, Office Supplies & Misc Equipment" at bounding box center [439, 618] width 387 height 30
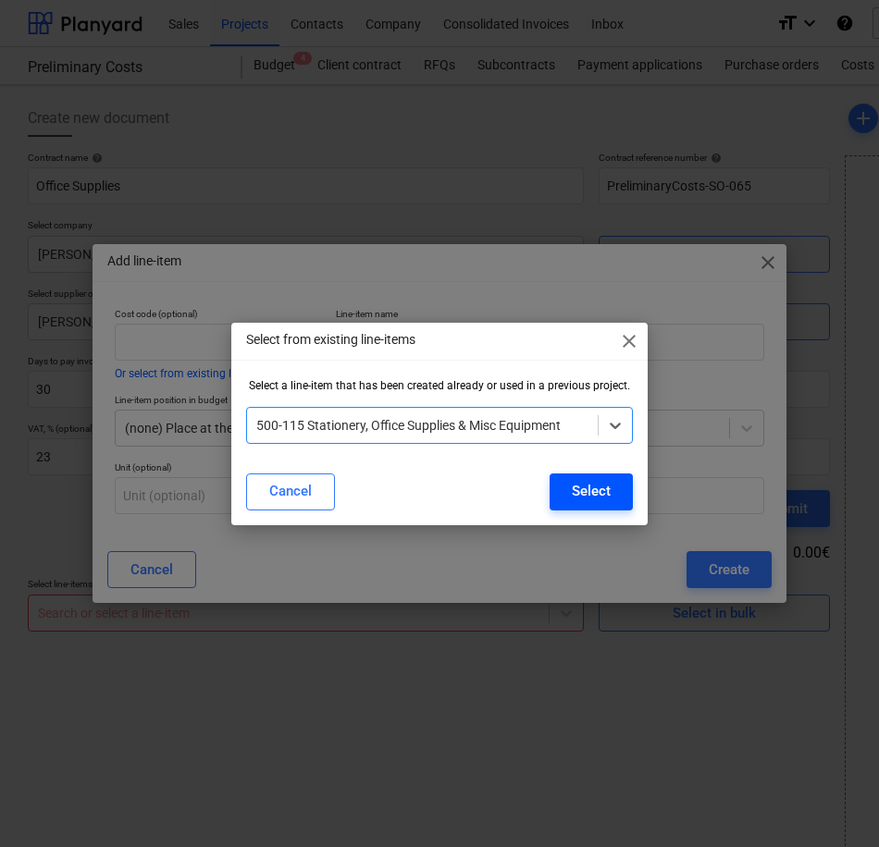
click at [589, 492] on div "Select" at bounding box center [591, 491] width 39 height 24
type input "500-115"
type input "Stationery, Office Supplies & Misc Equipment"
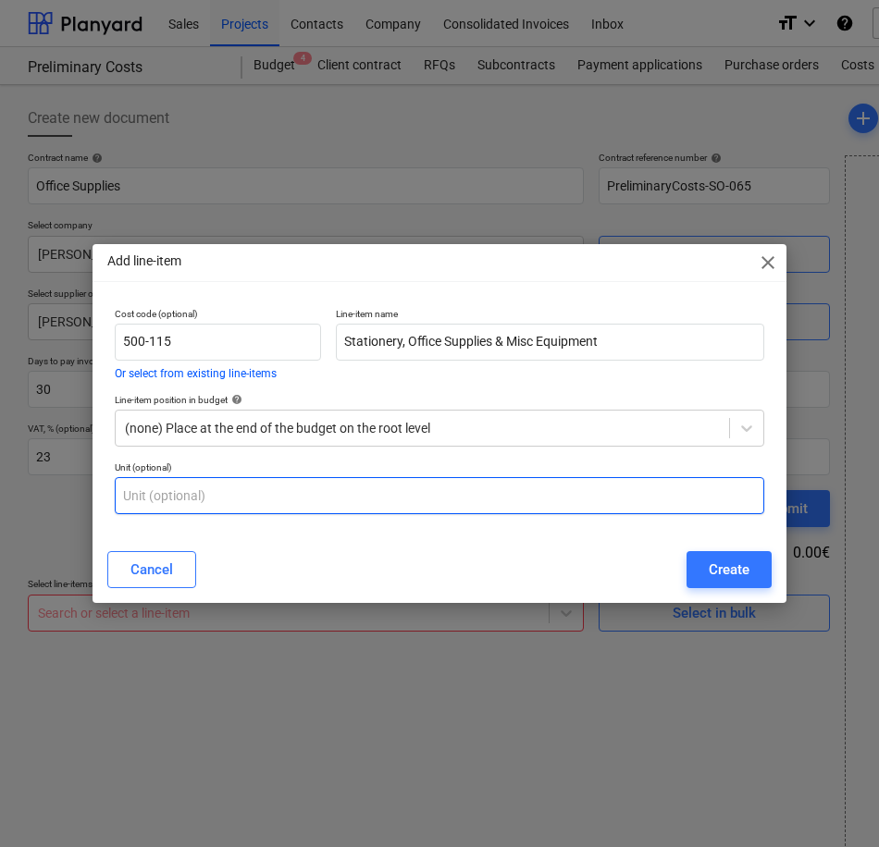
click at [249, 494] on input "text" at bounding box center [439, 495] width 649 height 37
type input "1"
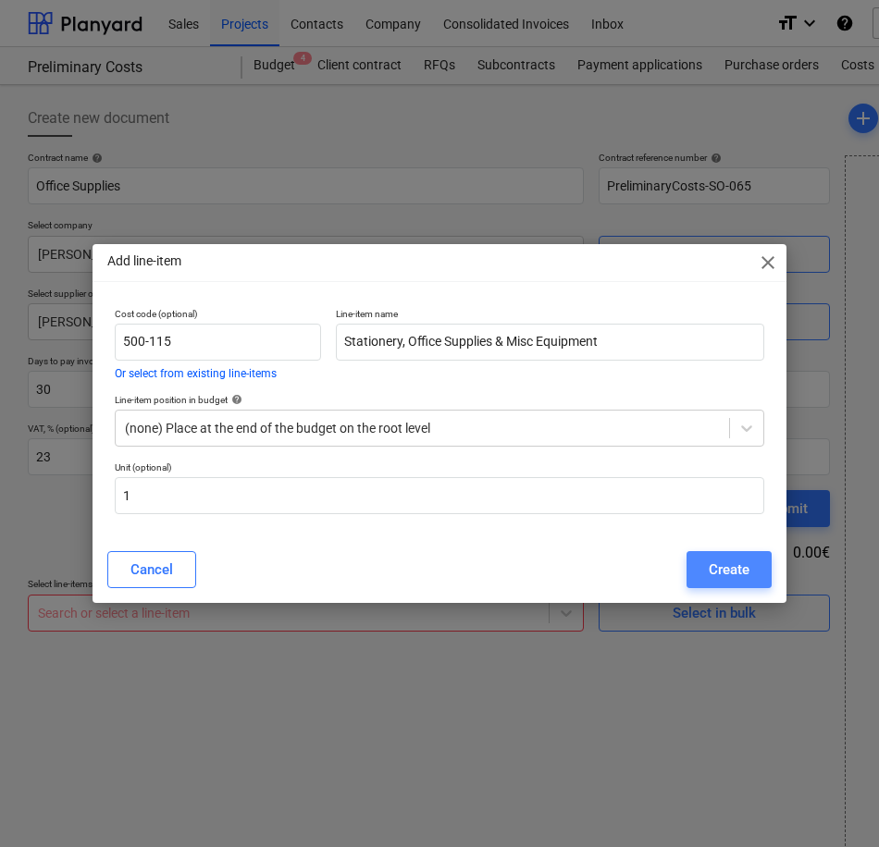
click at [747, 569] on div "Create" at bounding box center [729, 570] width 41 height 24
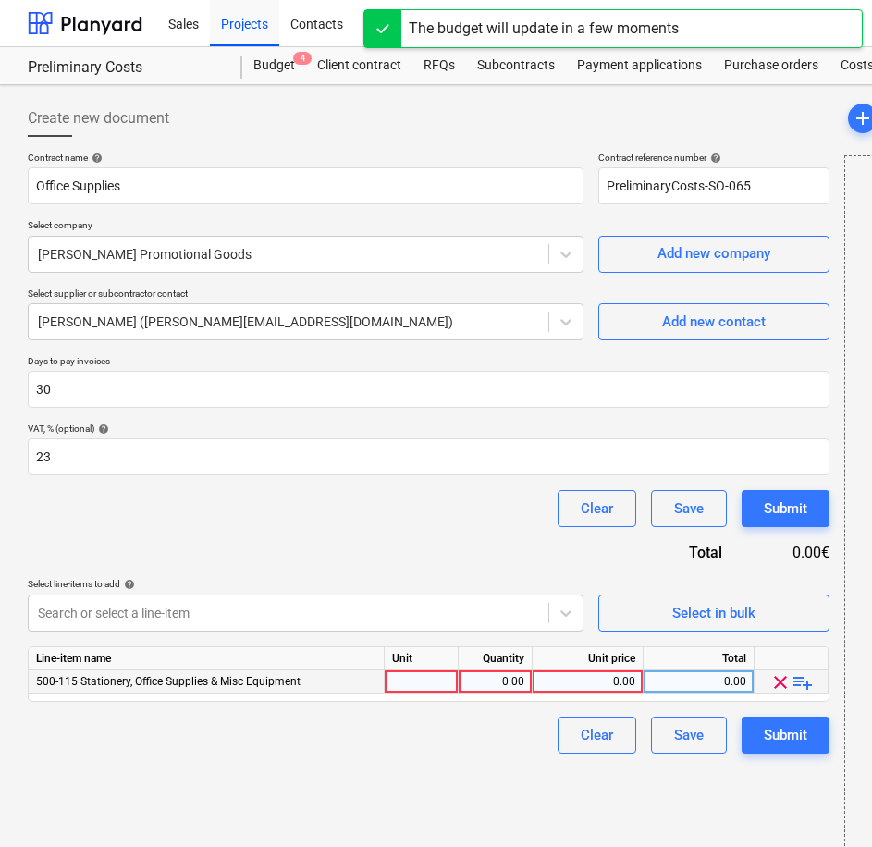
click at [399, 682] on div at bounding box center [422, 682] width 74 height 23
type input "1"
click at [510, 680] on div "0.00" at bounding box center [495, 682] width 58 height 23
type input "1"
click at [594, 679] on div "0.00" at bounding box center [587, 682] width 95 height 23
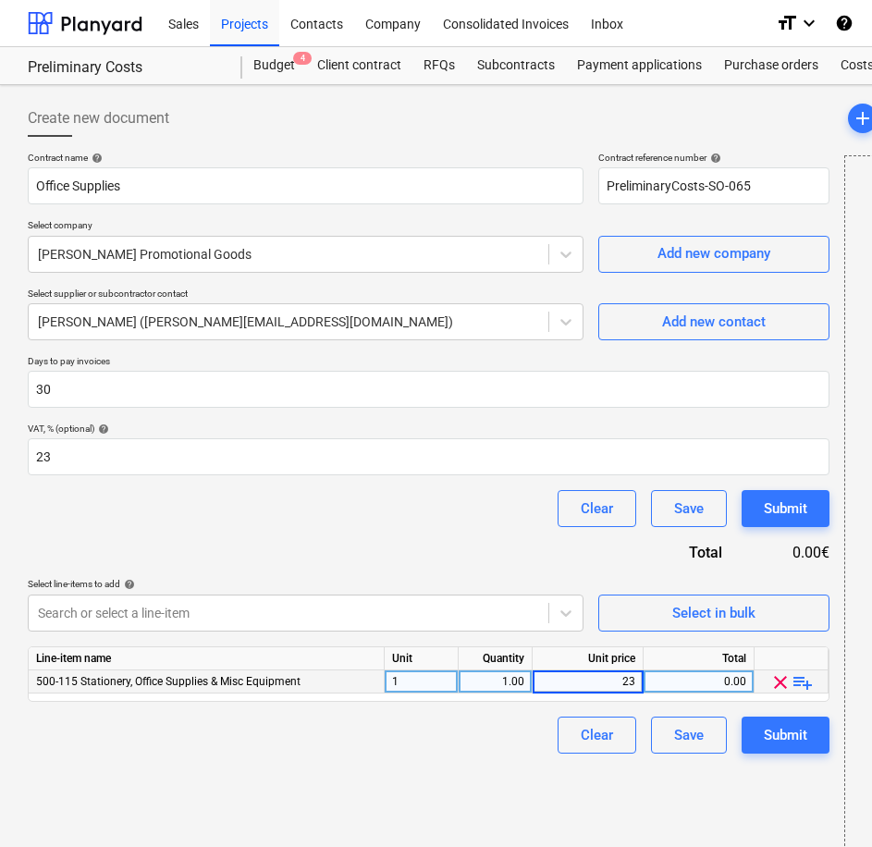
type input "238"
click at [680, 680] on div "0.00" at bounding box center [698, 682] width 95 height 23
type input "23"
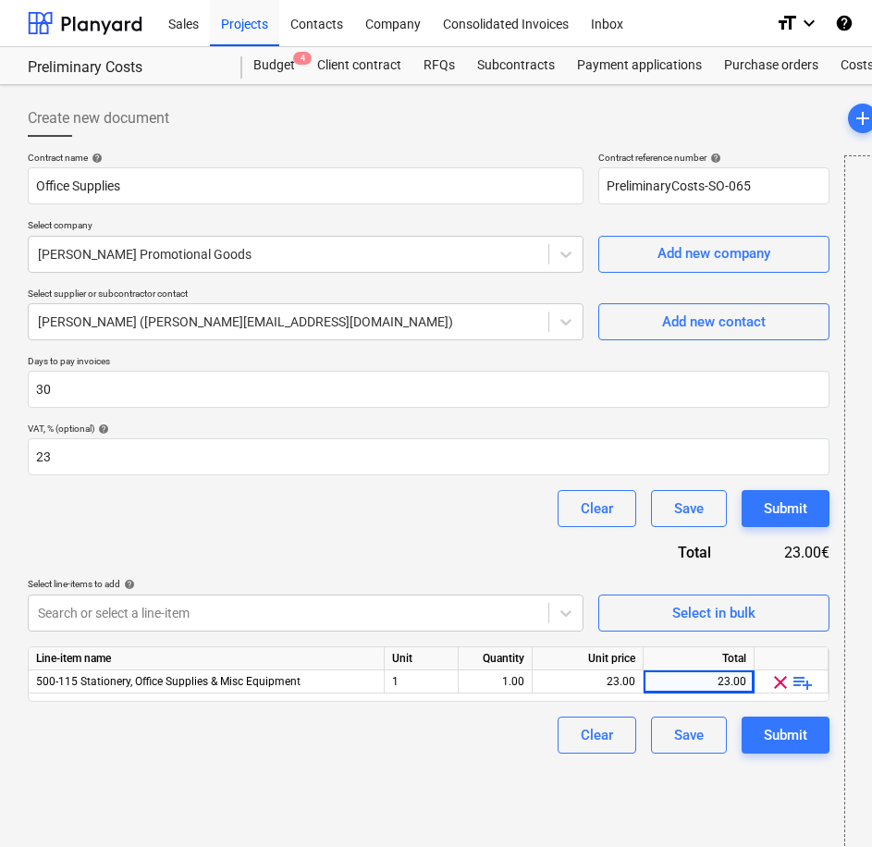
click at [778, 808] on div "Create new document Contract name help Office Supplies Contract reference numbe…" at bounding box center [428, 483] width 817 height 780
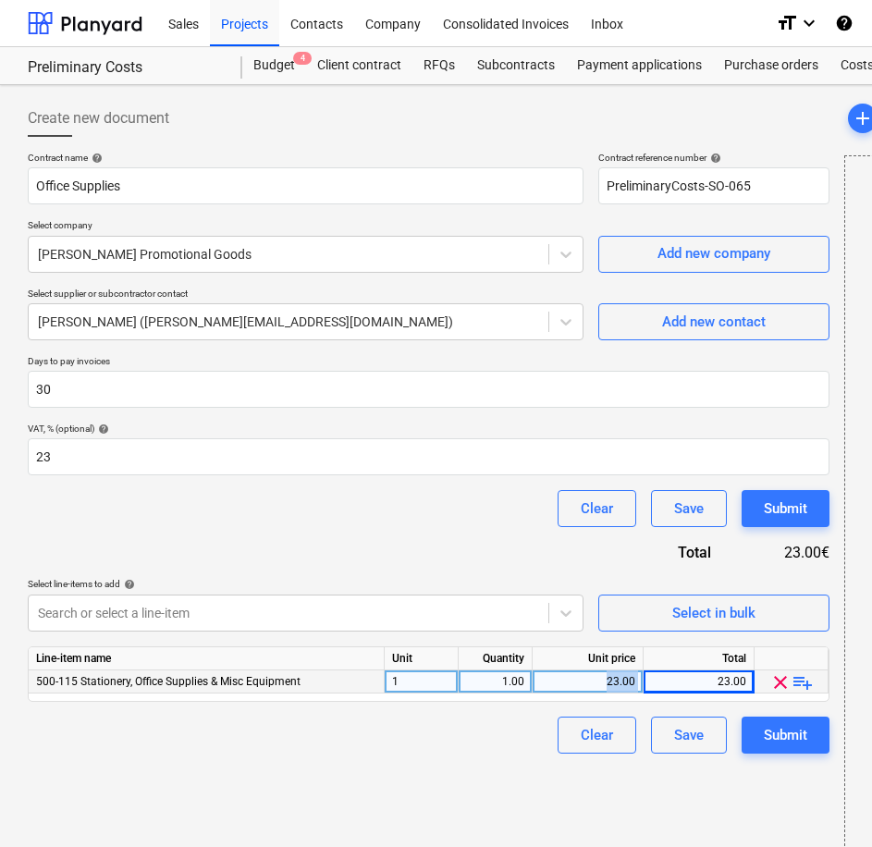
drag, startPoint x: 587, startPoint y: 675, endPoint x: 648, endPoint y: 675, distance: 60.1
click at [0, 0] on div "500-115 Stationery, Office Supplies & Misc Equipment 1 1.00 23.00 23.00 clear p…" at bounding box center [0, 0] width 0 height 0
click at [607, 685] on div "23.00" at bounding box center [587, 682] width 95 height 23
type input "238"
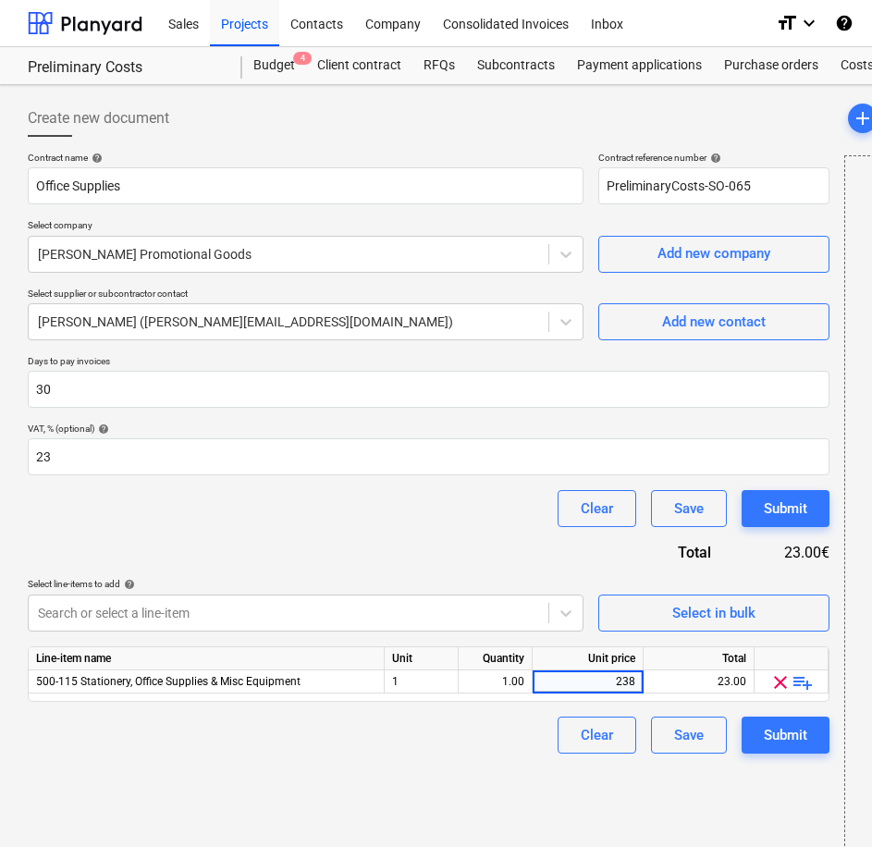
click at [572, 788] on div "Create new document Contract name help Office Supplies Contract reference numbe…" at bounding box center [428, 483] width 817 height 780
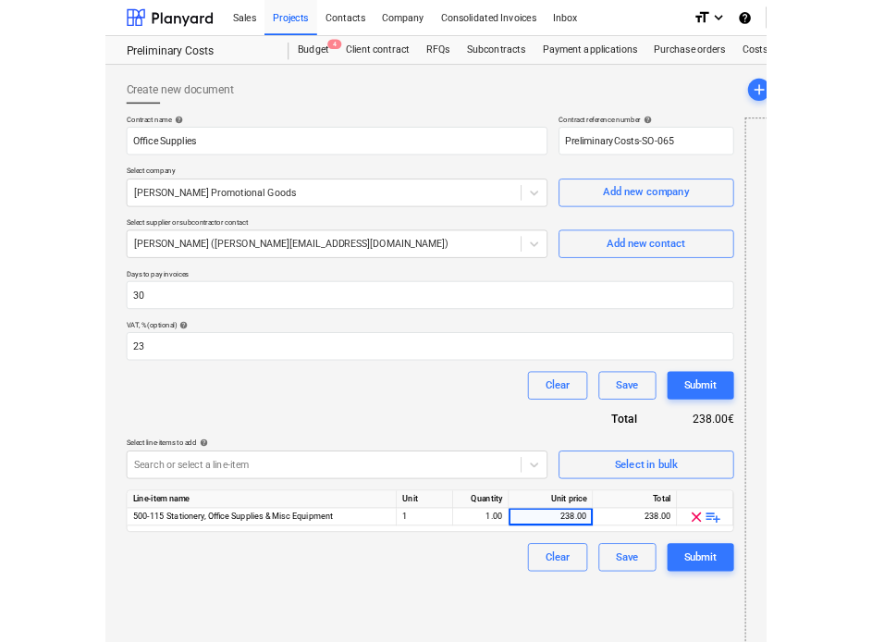
scroll to position [32, 0]
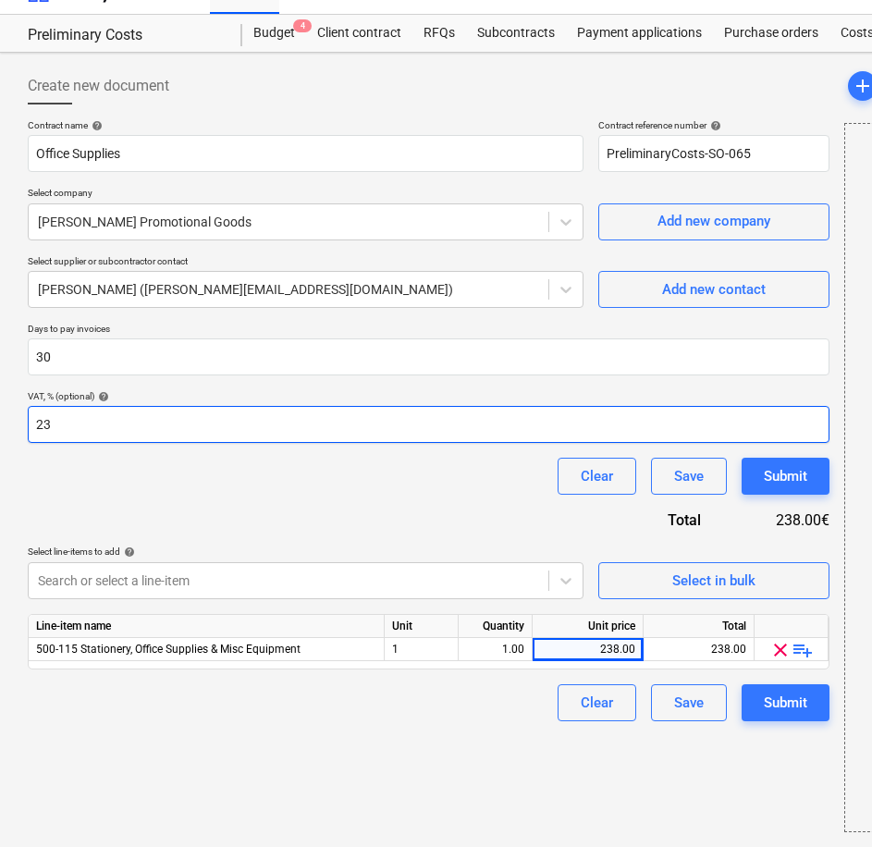
click at [298, 427] on input "23" at bounding box center [429, 424] width 802 height 37
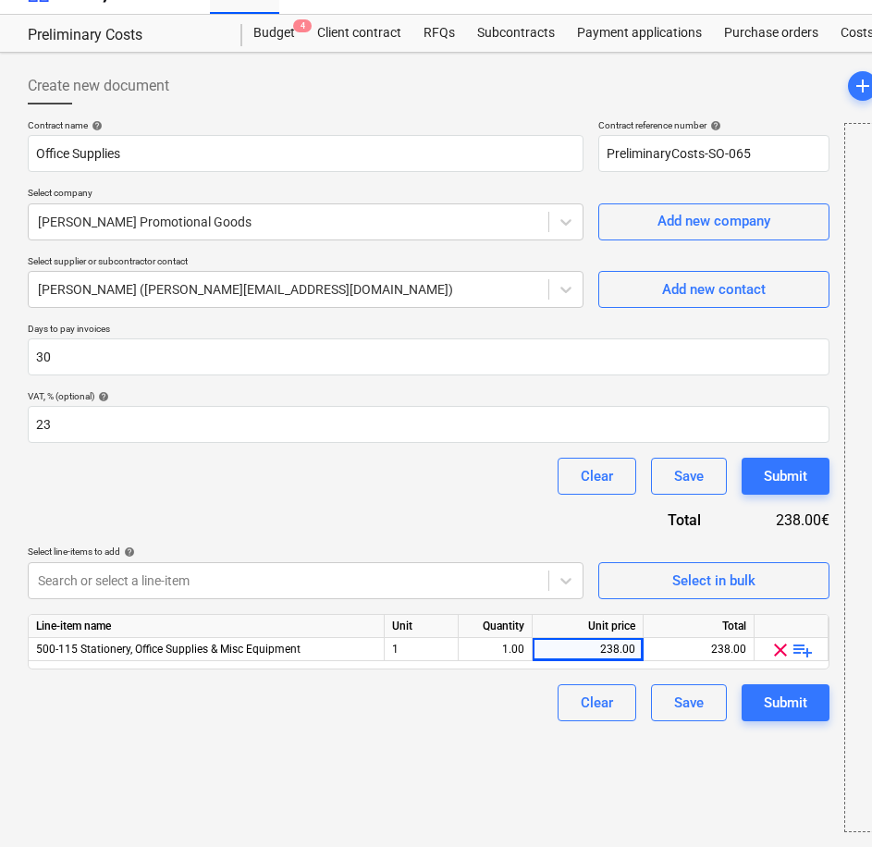
click at [673, 810] on div "Create new document Contract name help Office Supplies Contract reference numbe…" at bounding box center [428, 450] width 817 height 780
drag, startPoint x: 761, startPoint y: 152, endPoint x: 590, endPoint y: 155, distance: 170.3
click at [590, 155] on div "Contract name help Office Supplies Contract reference number help PreliminaryCo…" at bounding box center [429, 145] width 802 height 53
click at [788, 697] on div "Submit" at bounding box center [785, 703] width 43 height 24
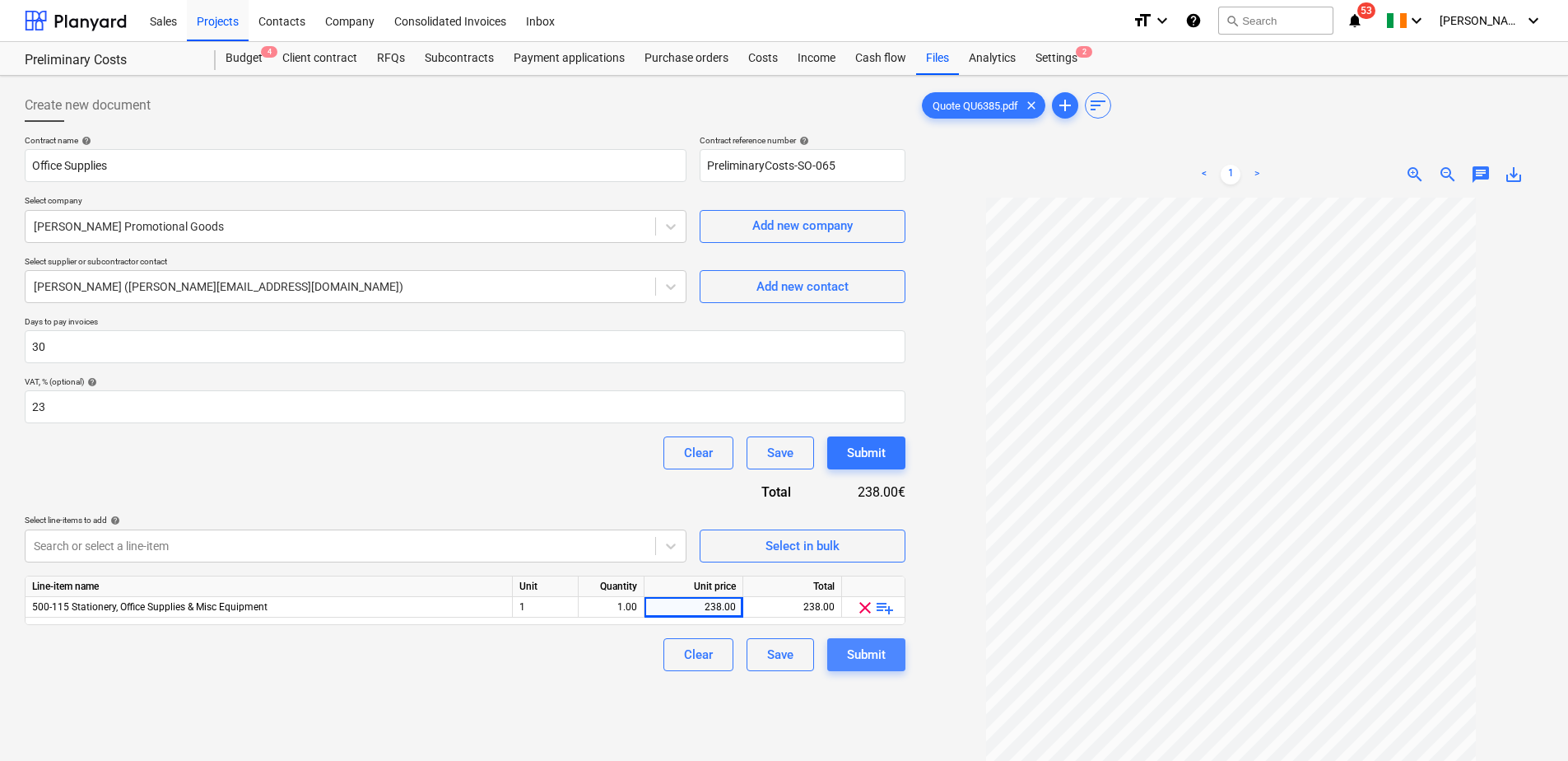
click at [861, 662] on div "Submit" at bounding box center [866, 654] width 38 height 21
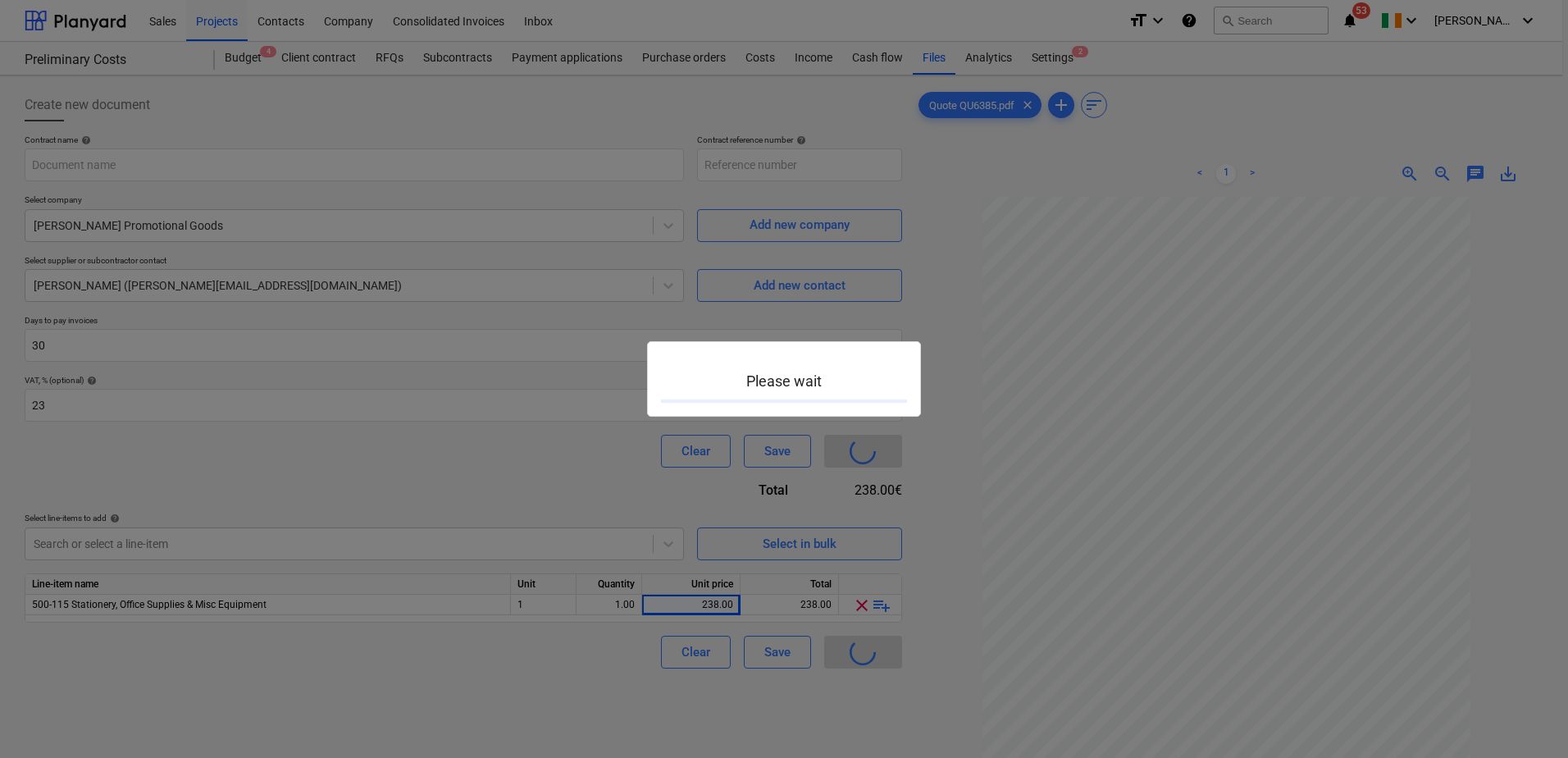
type input "PreliminaryCosts-SO-065"
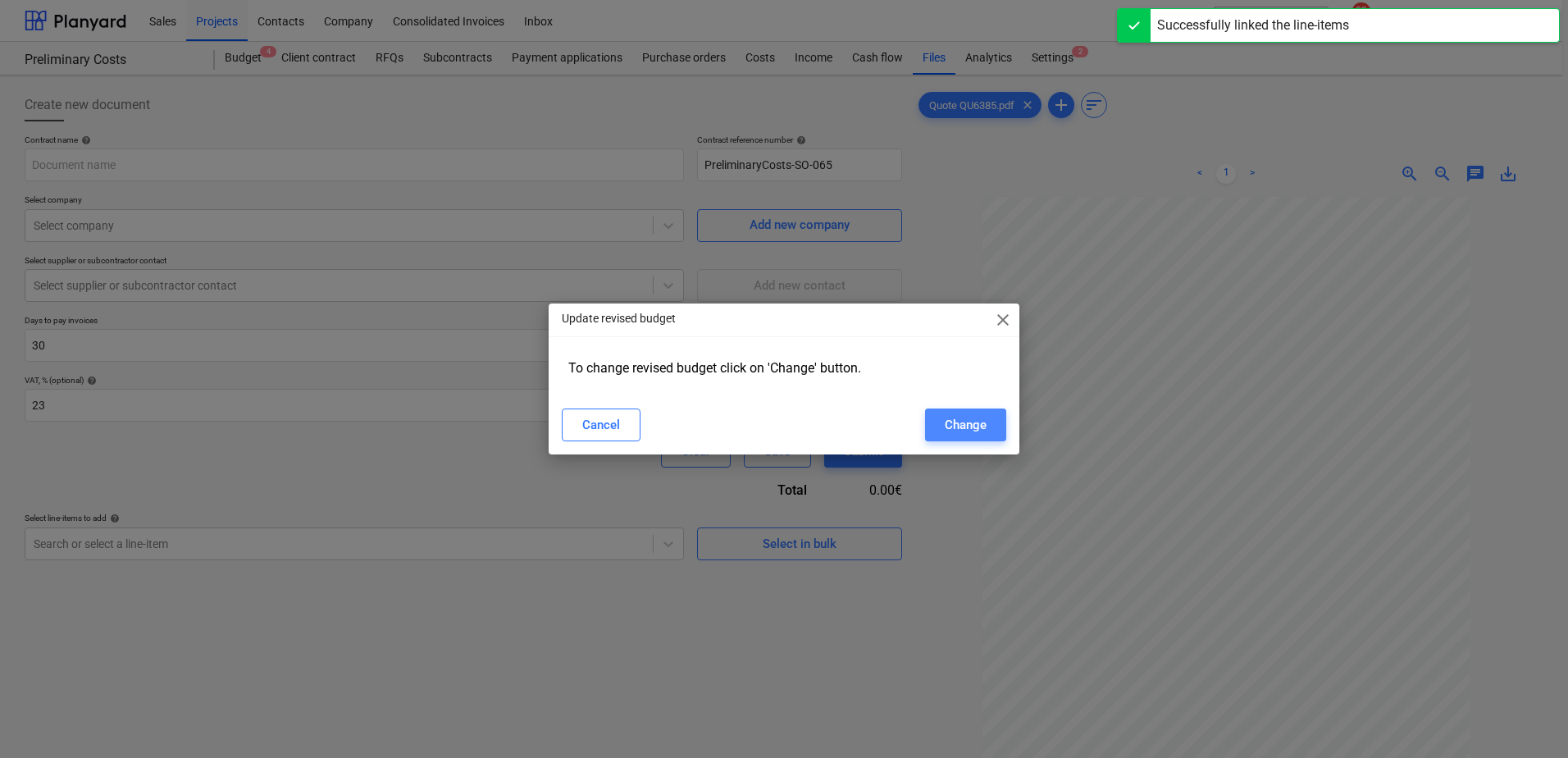
click at [976, 419] on div "Change" at bounding box center [965, 425] width 42 height 21
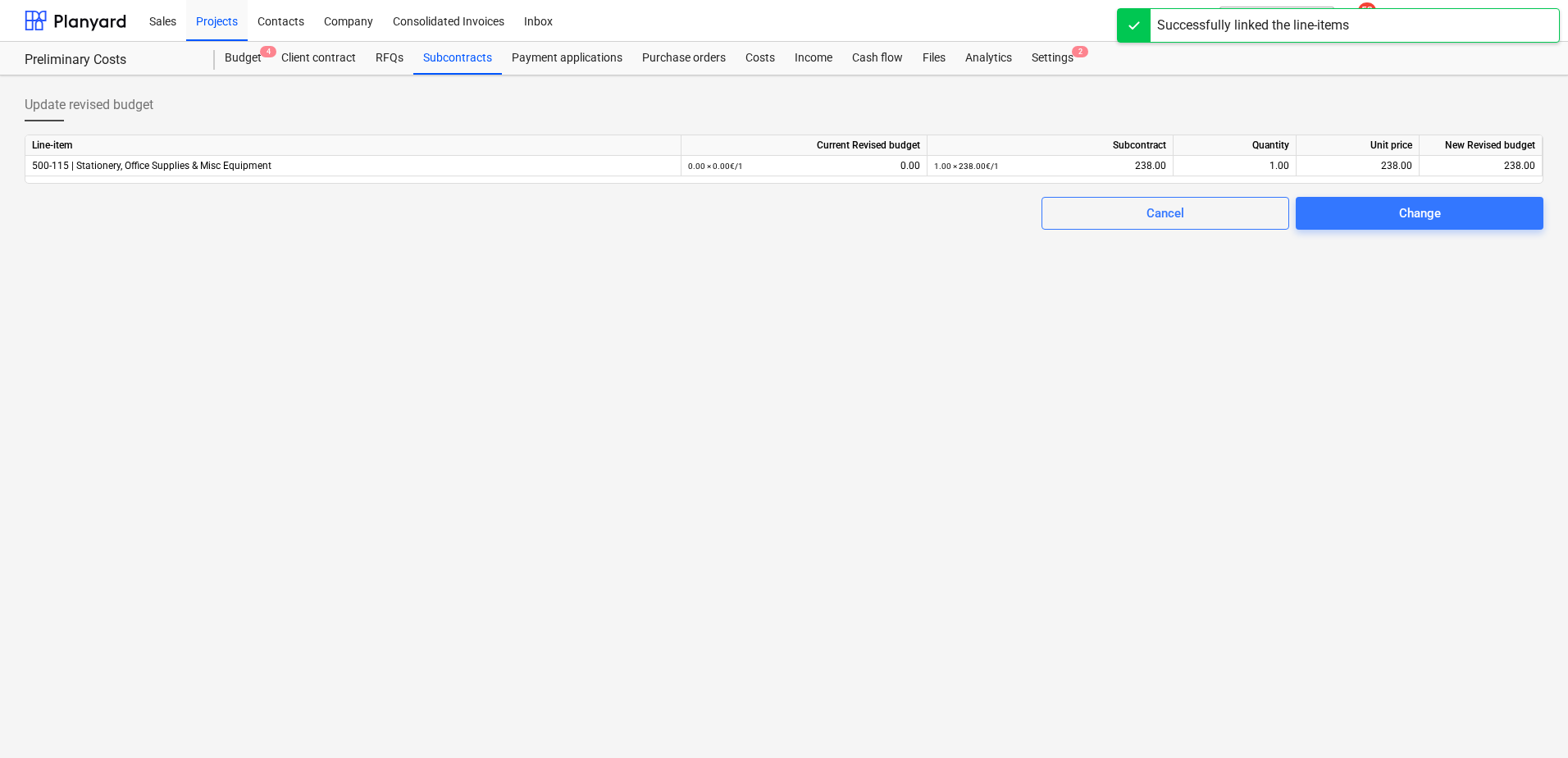
click at [1339, 196] on div "Change" at bounding box center [1419, 213] width 254 height 39
click at [1330, 213] on span "Change" at bounding box center [1419, 214] width 208 height 21
